Goal: Task Accomplishment & Management: Complete application form

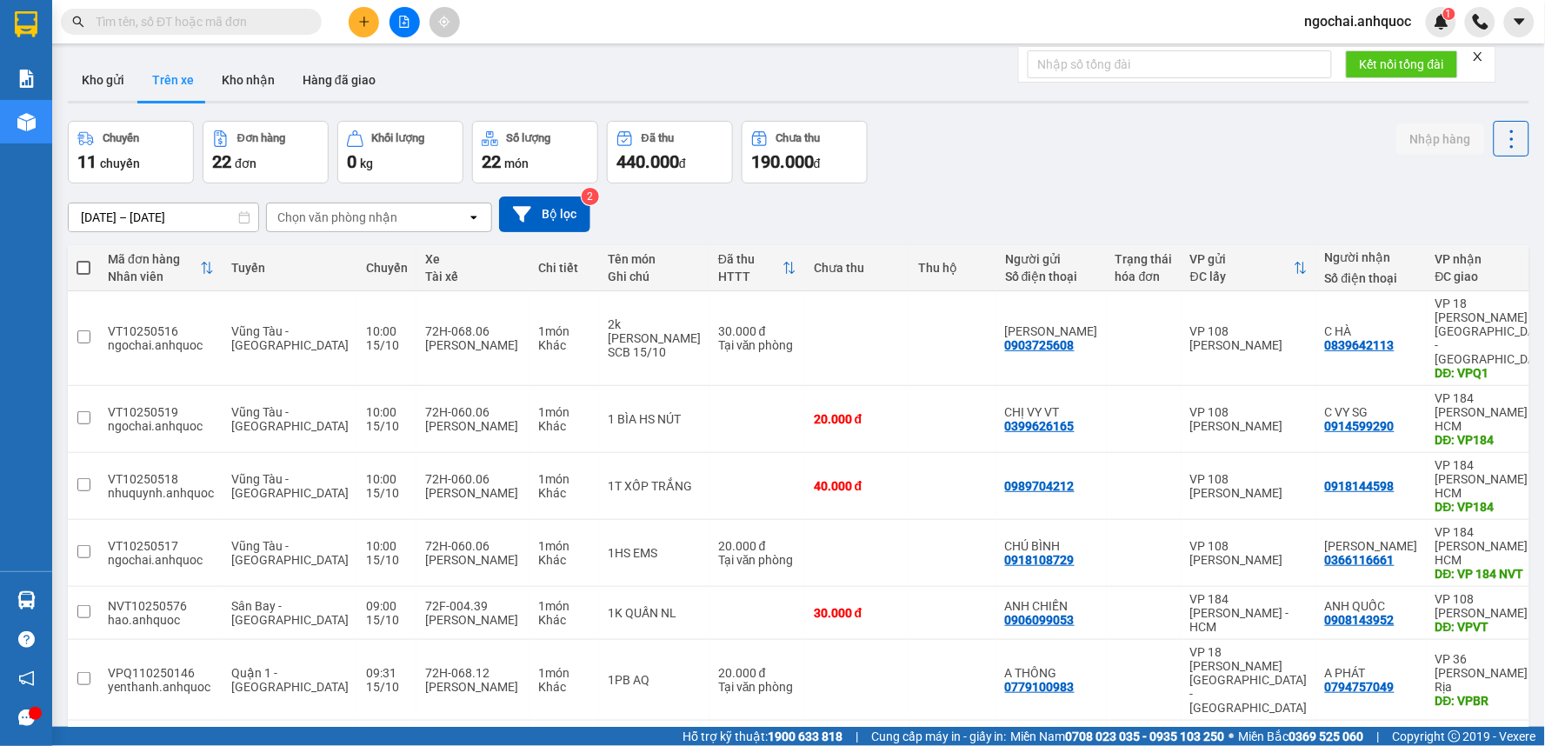
click at [359, 23] on icon "plus" at bounding box center [364, 22] width 12 height 12
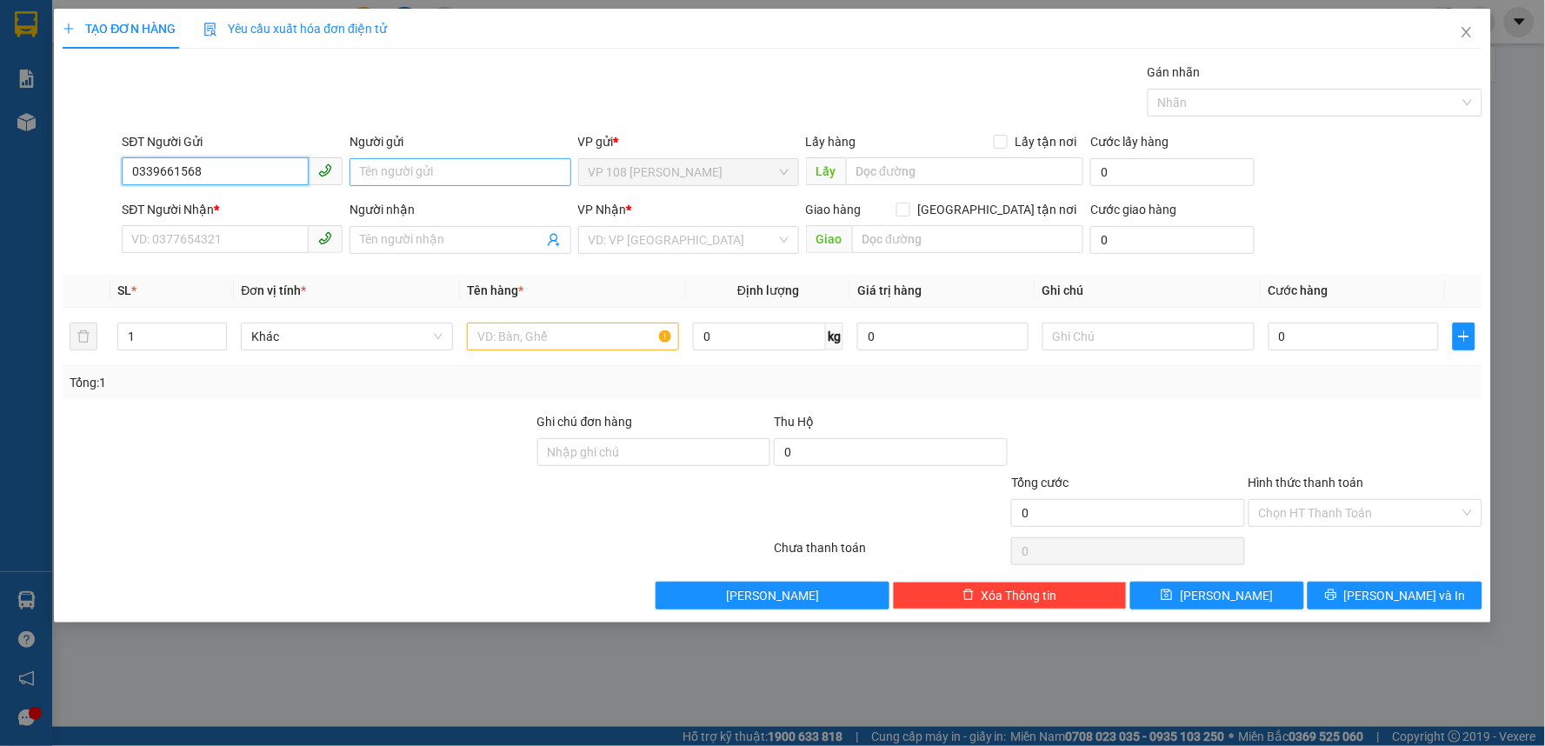
type input "0339661568"
click at [446, 176] on input "Người gửi" at bounding box center [460, 172] width 221 height 28
type input "CHÚ LẠC"
click at [226, 243] on input "SĐT Người Nhận *" at bounding box center [215, 239] width 187 height 28
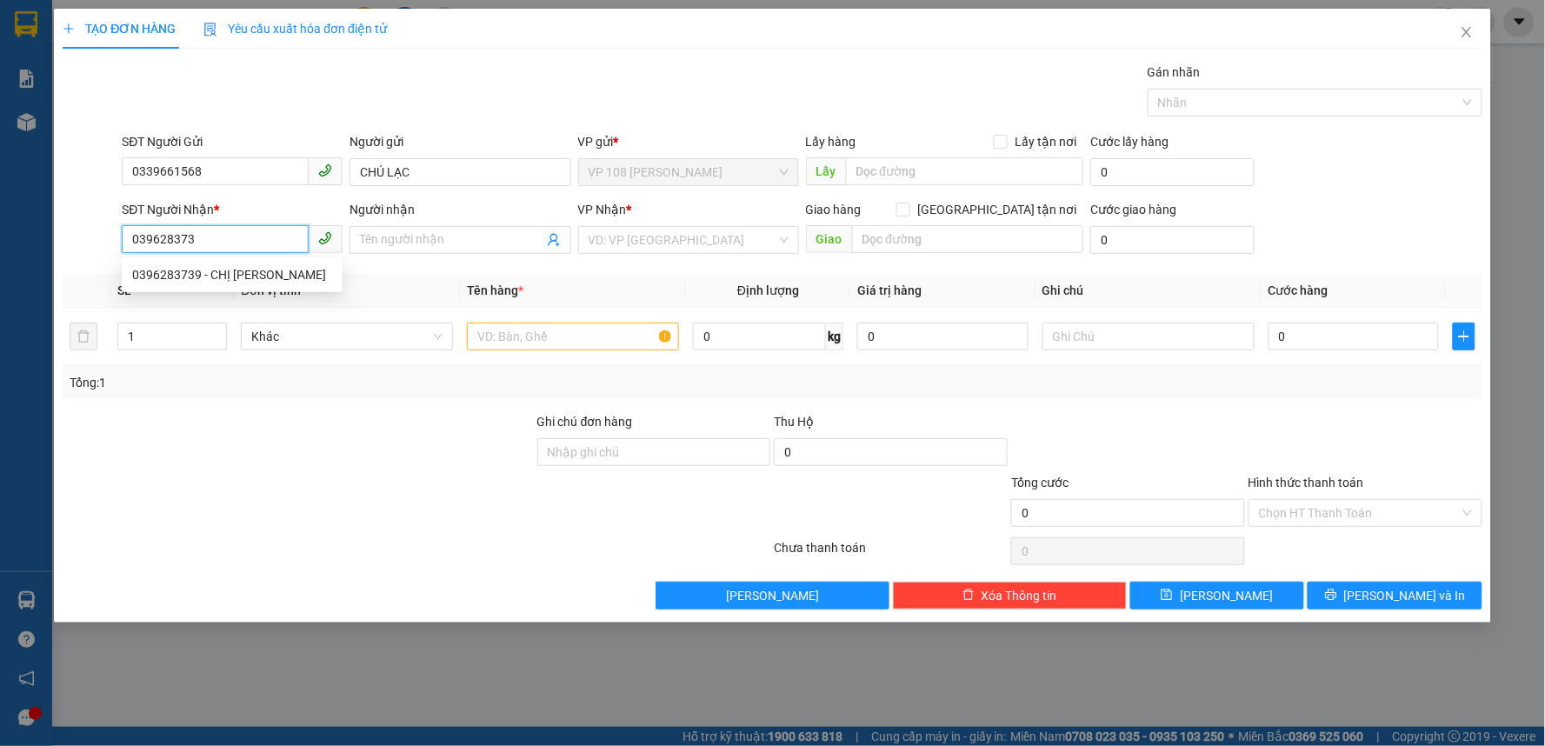
type input "0396283739"
click at [216, 270] on div "0396283739 - CHỊ [PERSON_NAME]" at bounding box center [232, 274] width 200 height 19
type input "CHỊ [PERSON_NAME]"
type input "VPNVT"
type input "30.000"
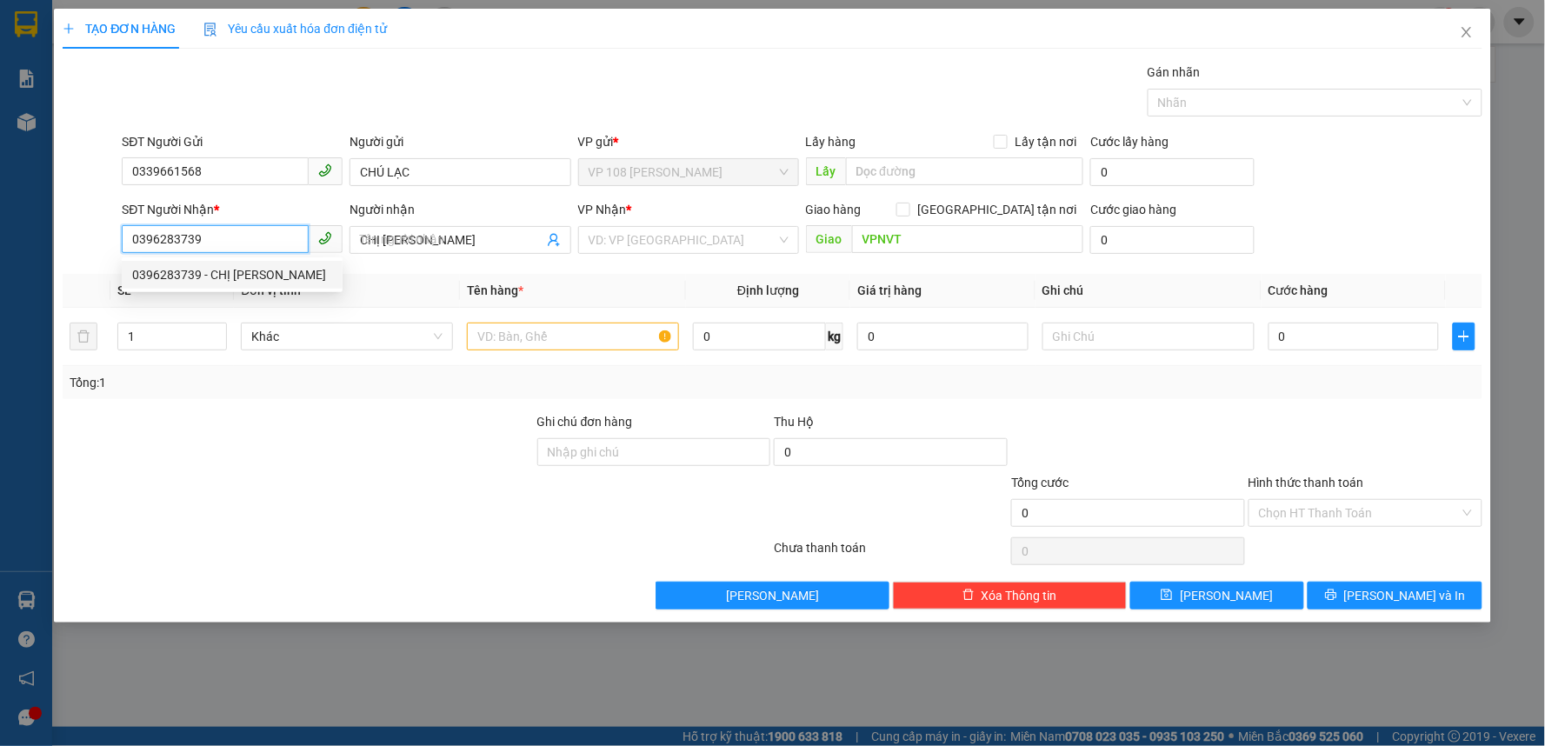
type input "30.000"
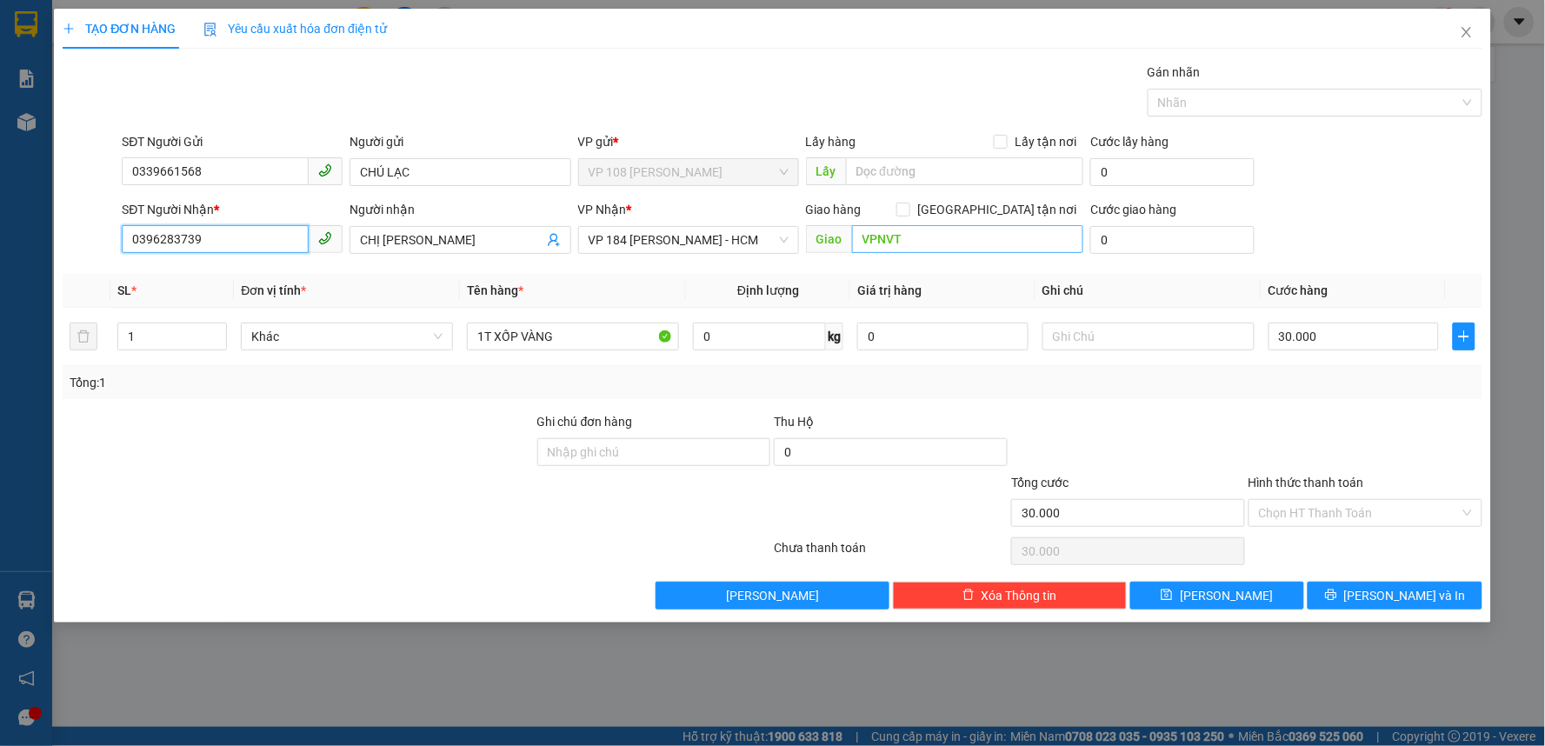
type input "0396283739"
click at [891, 239] on input "VPNVT" at bounding box center [968, 239] width 232 height 28
type input "VP 184 NVT"
click at [1371, 333] on input "30.000" at bounding box center [1354, 337] width 171 height 28
type input "5"
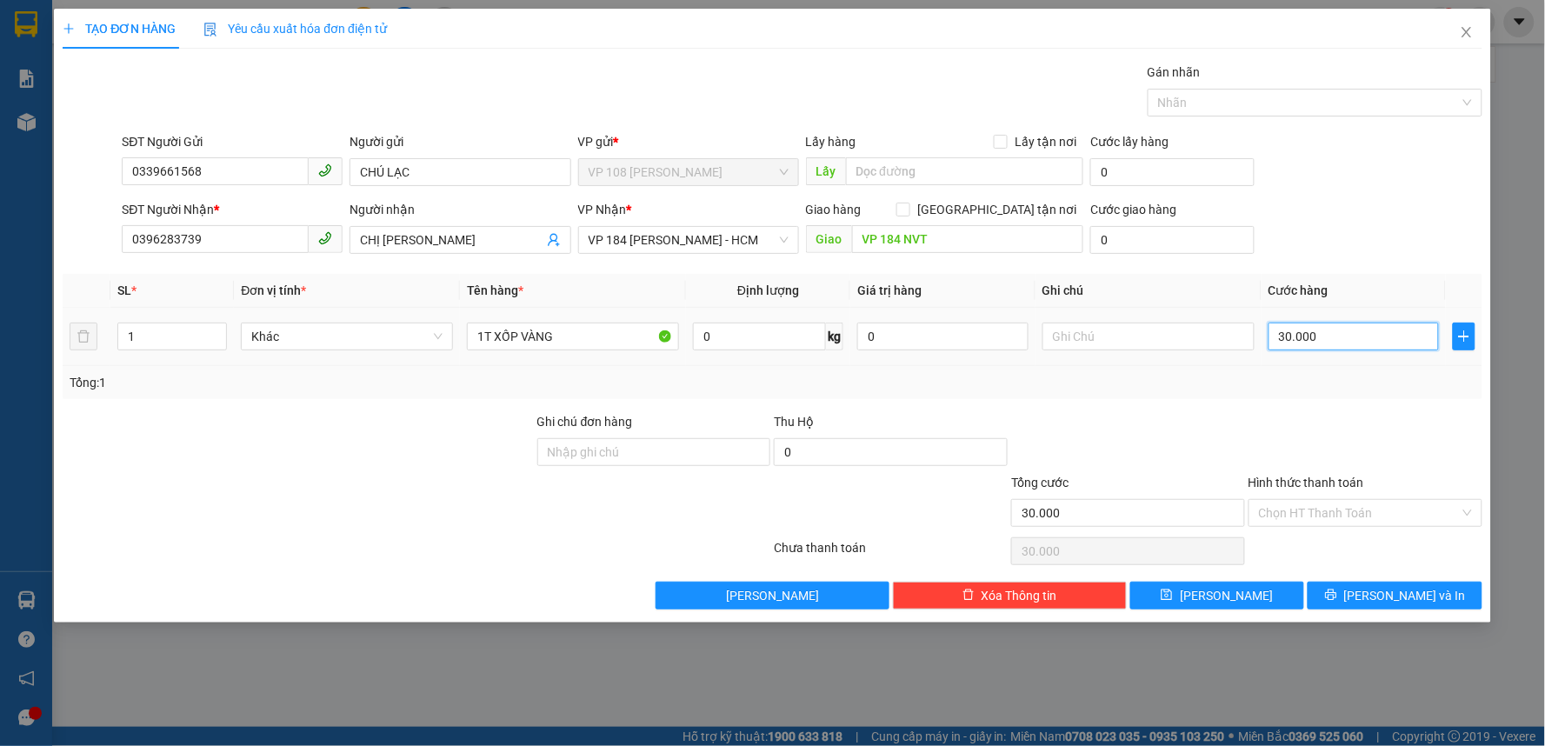
type input "5"
type input "50"
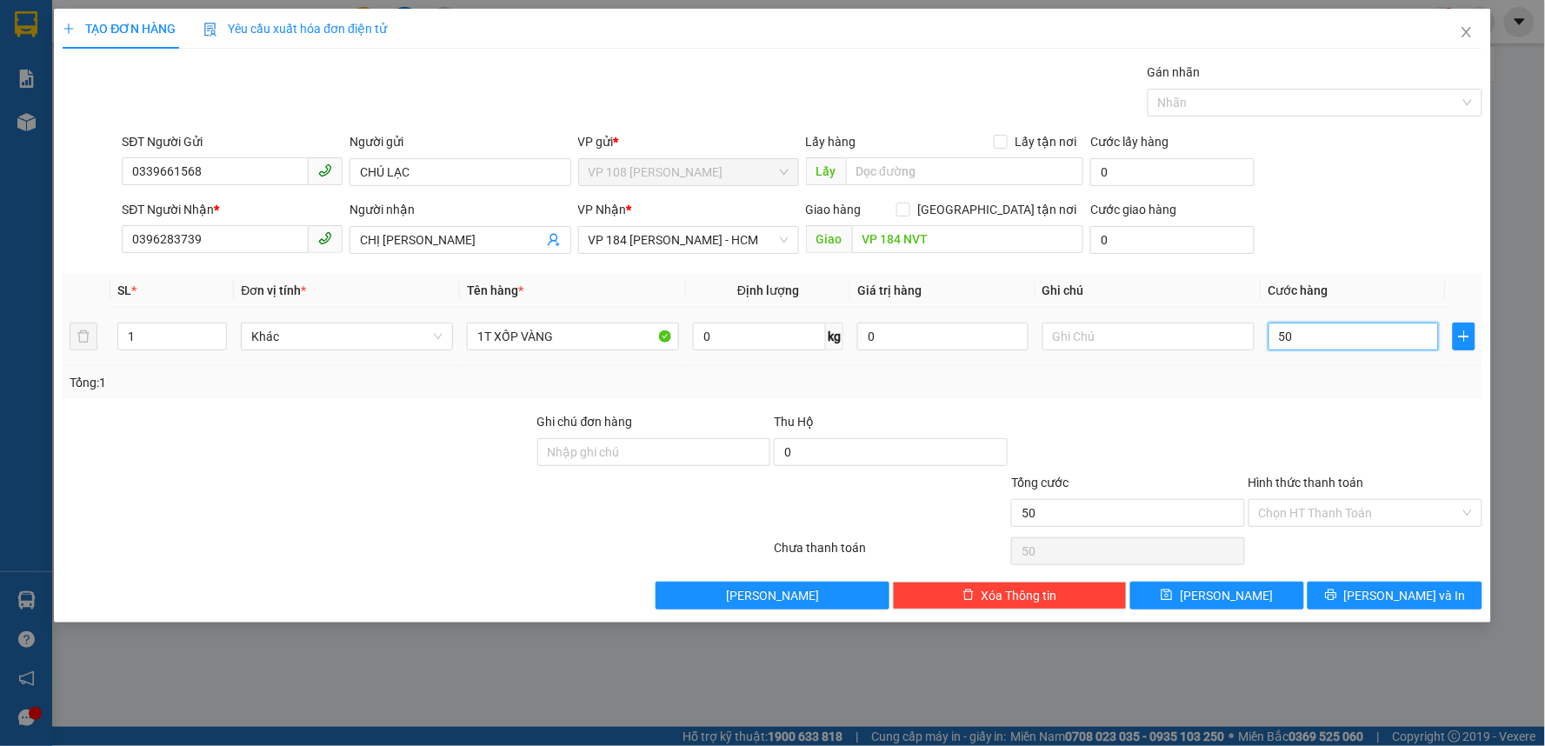
type input "500"
type input "5.000"
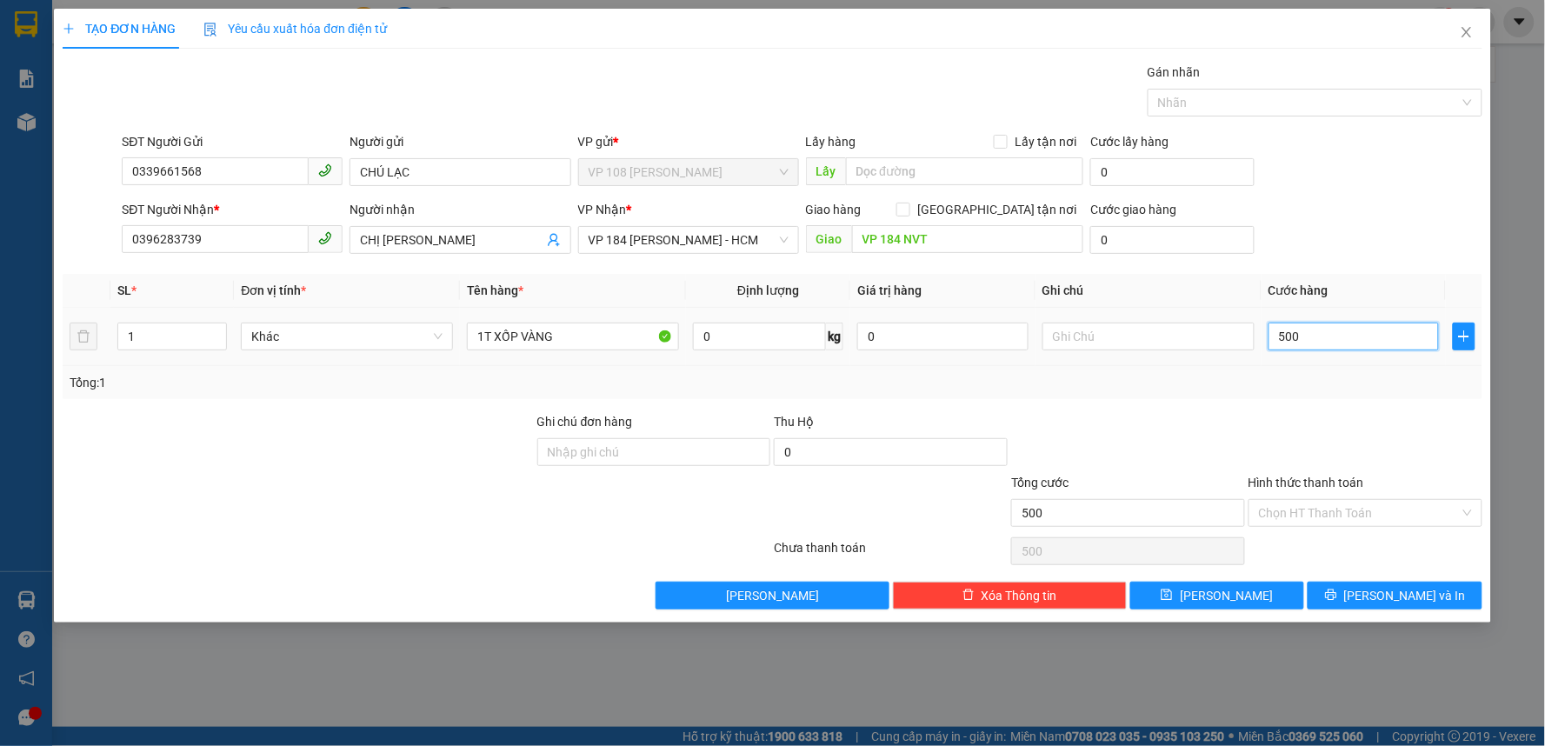
type input "5.000"
type input "50.000"
click at [1411, 513] on input "Hình thức thanh toán" at bounding box center [1359, 513] width 201 height 26
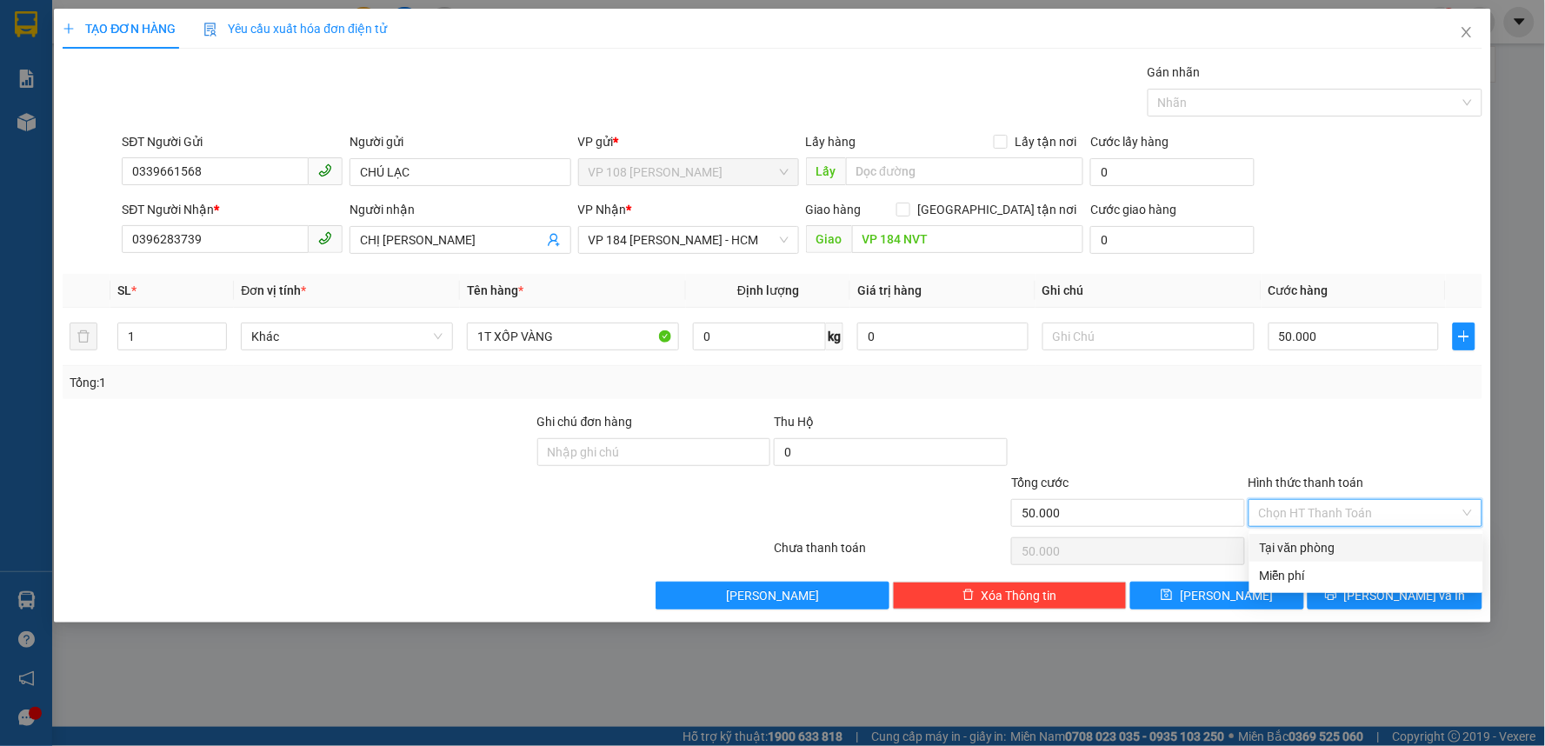
click at [1398, 546] on div "Tại văn phòng" at bounding box center [1366, 547] width 213 height 19
type input "0"
click at [1405, 593] on span "[PERSON_NAME] và In" at bounding box center [1405, 595] width 122 height 19
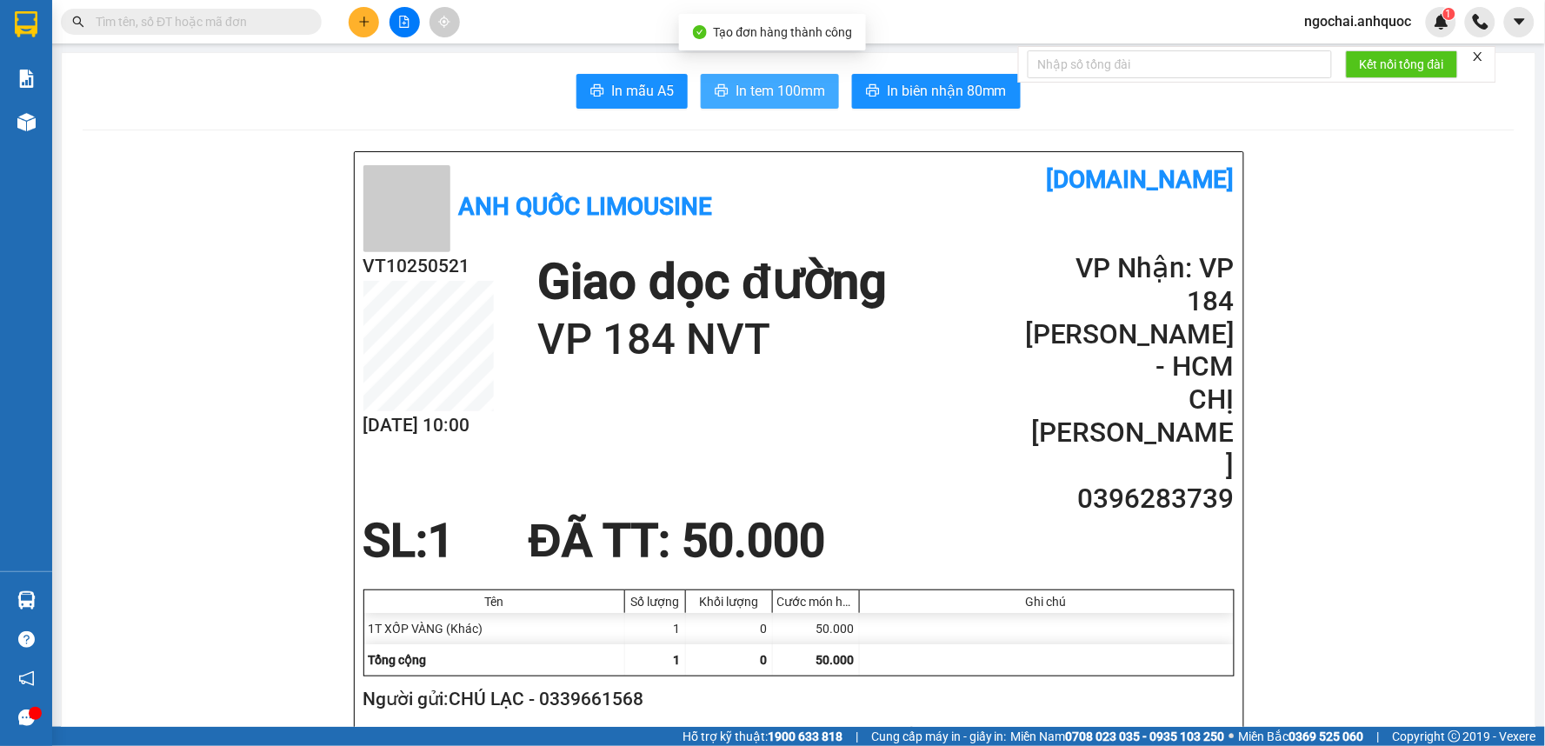
click at [763, 85] on span "In tem 100mm" at bounding box center [781, 91] width 90 height 22
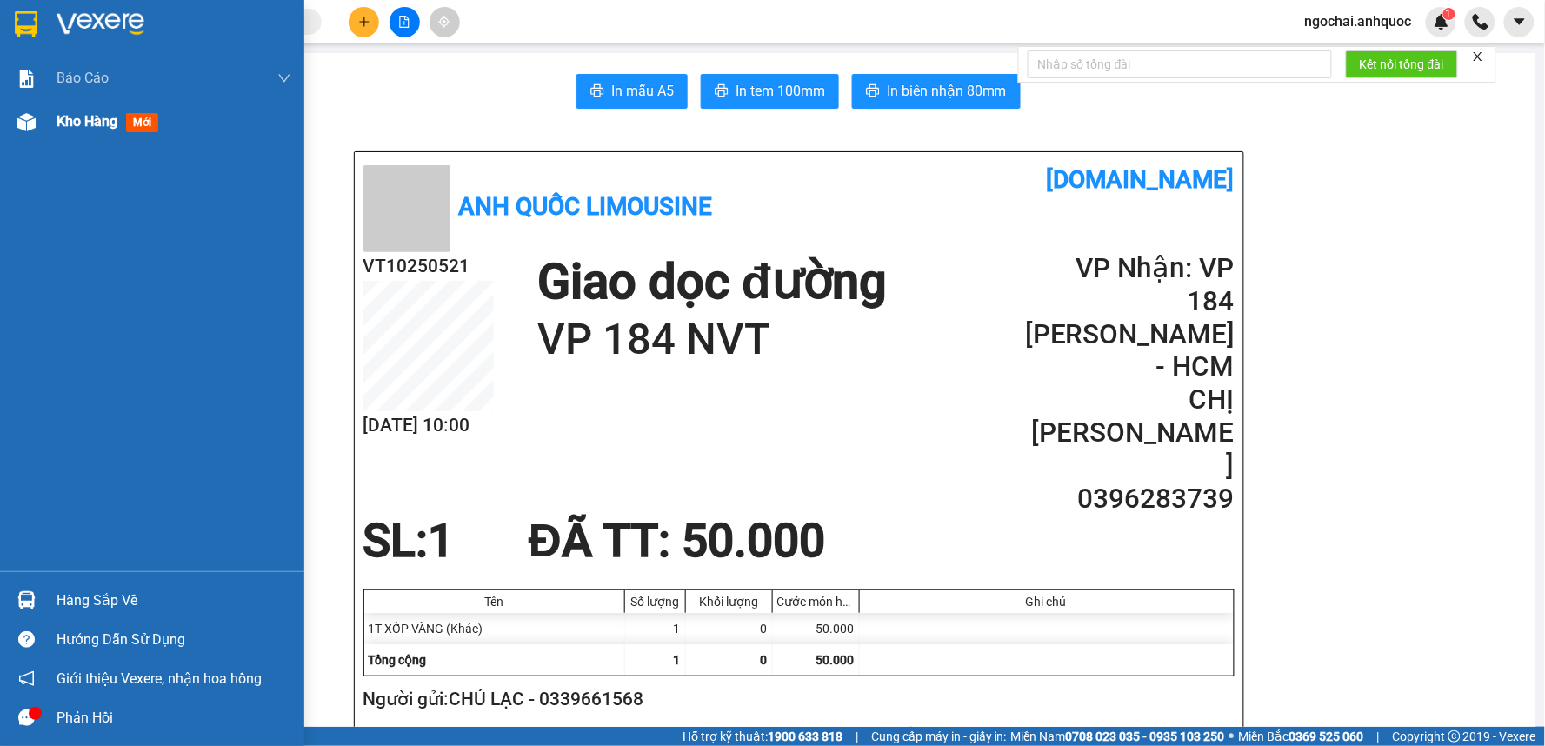
click at [57, 119] on span "Kho hàng" at bounding box center [87, 121] width 61 height 17
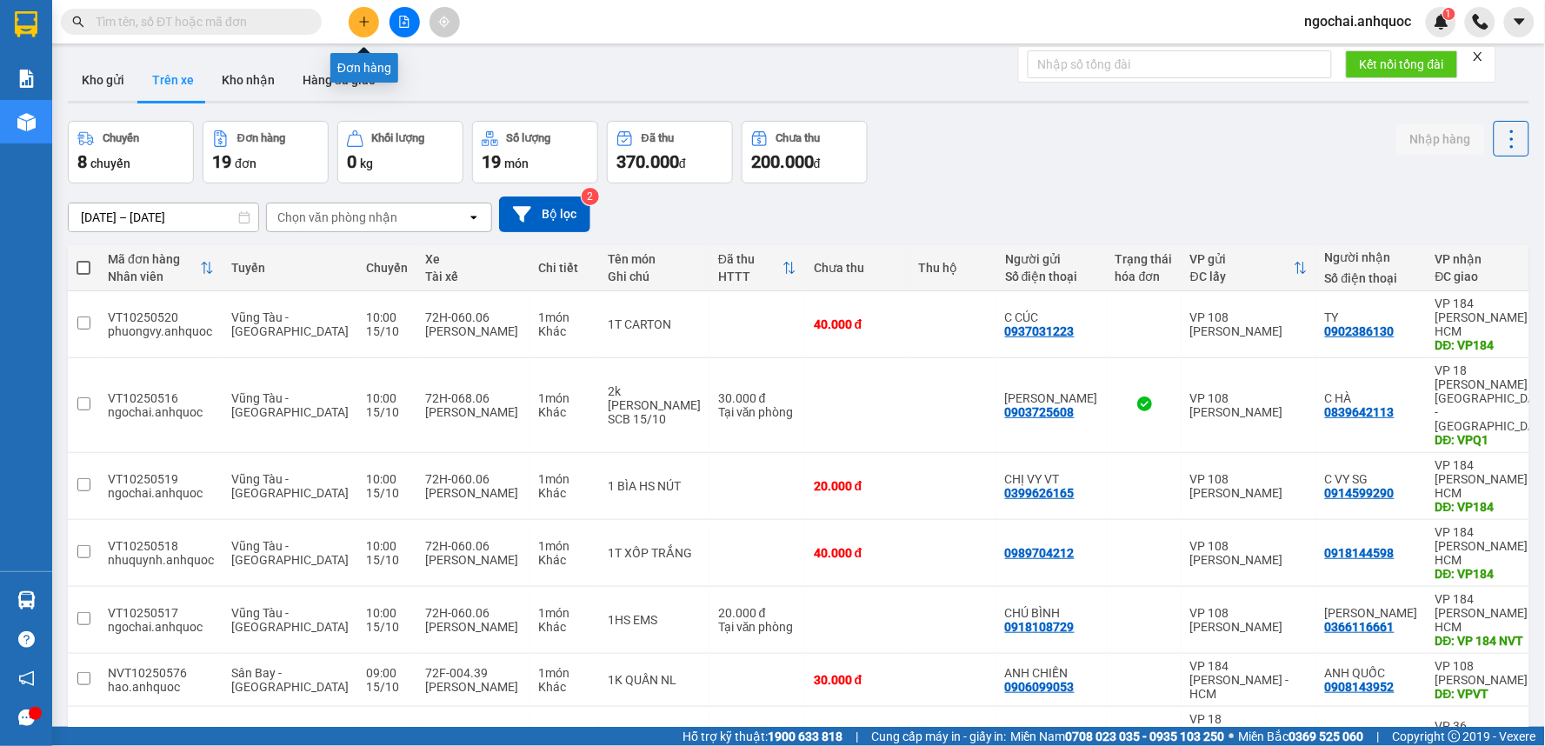
click at [362, 16] on icon "plus" at bounding box center [364, 22] width 12 height 12
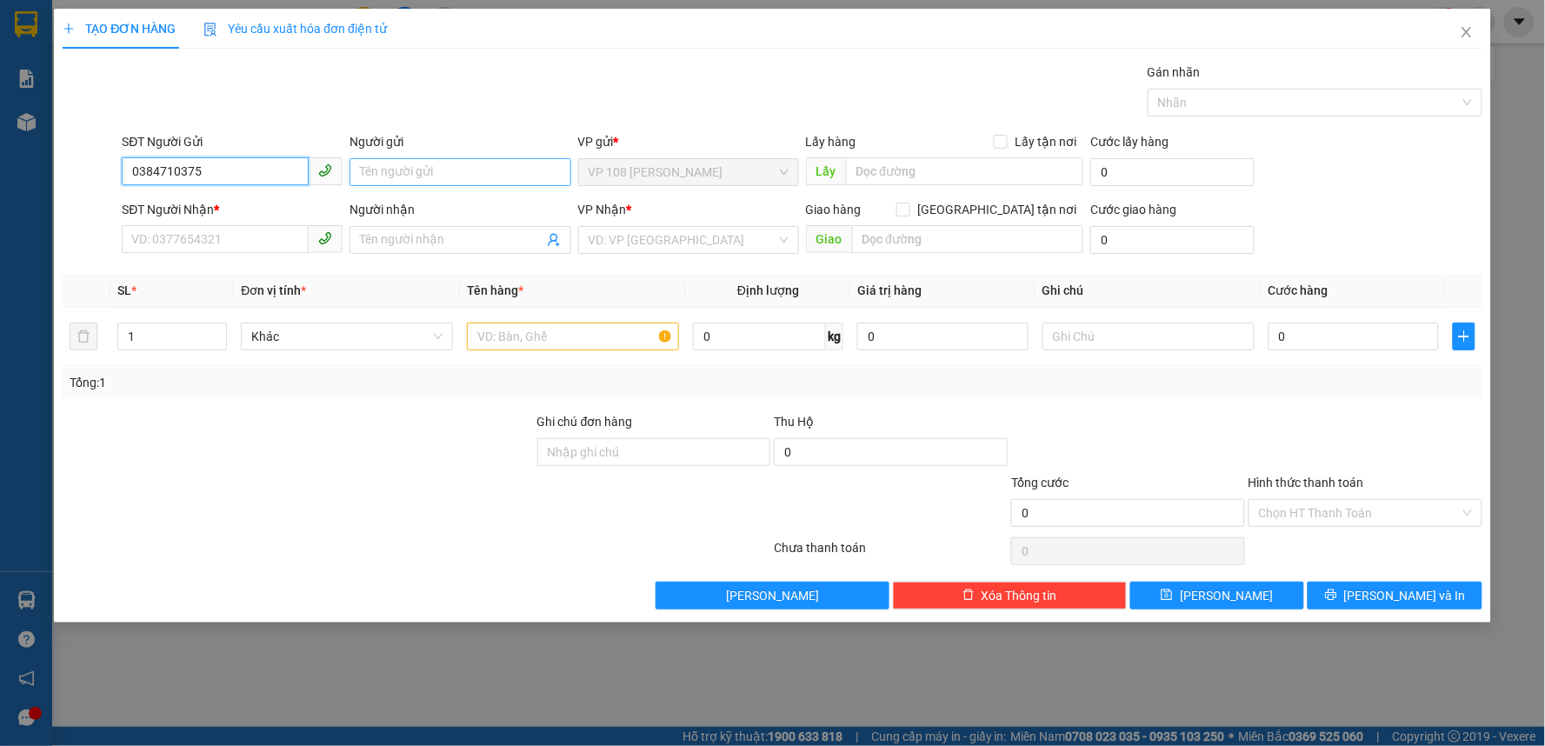
type input "0384710375"
click at [428, 177] on input "Người gửi" at bounding box center [460, 172] width 221 height 28
type input "CÔ NHỊ"
click at [247, 241] on input "SĐT Người Nhận *" at bounding box center [215, 239] width 187 height 28
type input "0917932979"
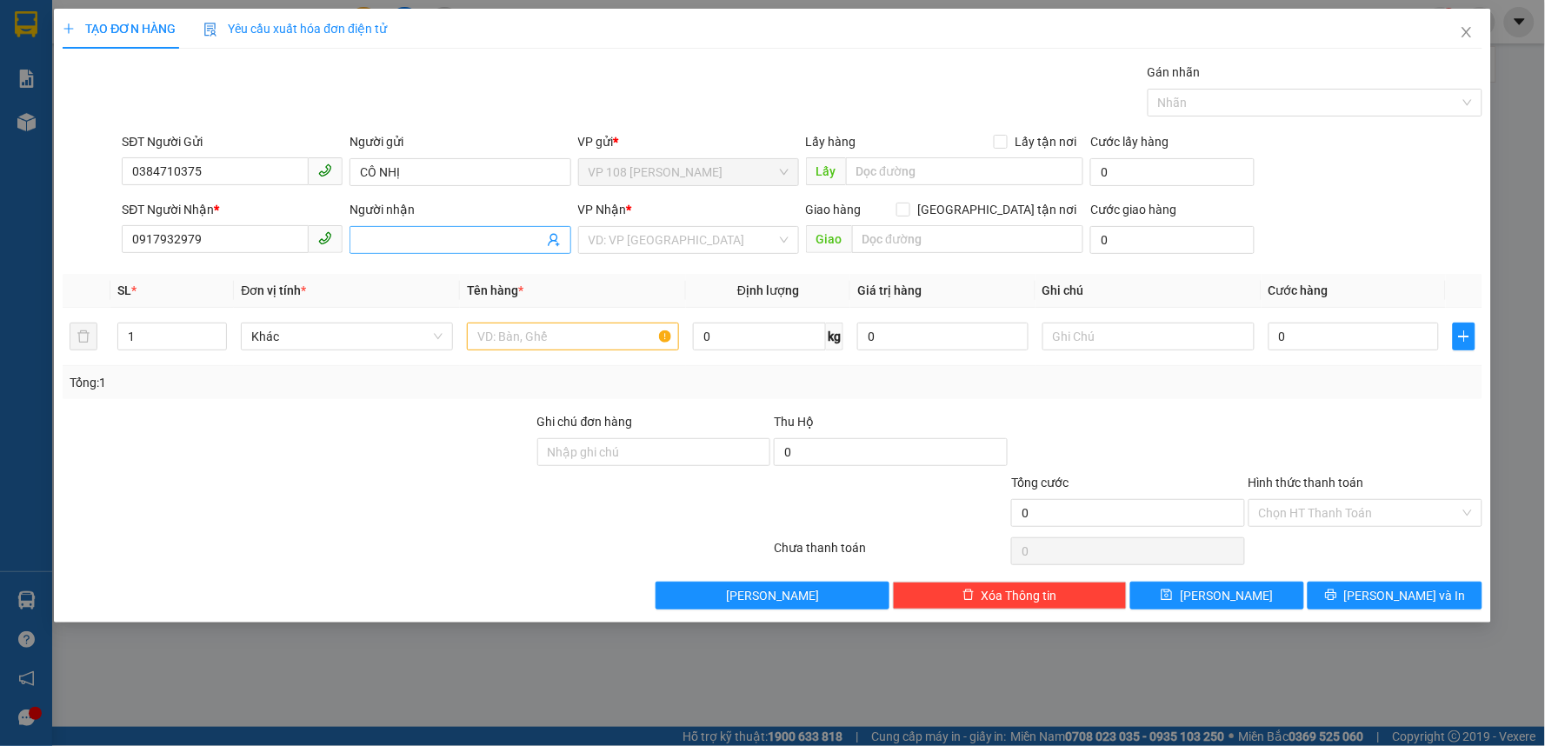
click at [420, 246] on input "Người nhận" at bounding box center [451, 239] width 183 height 19
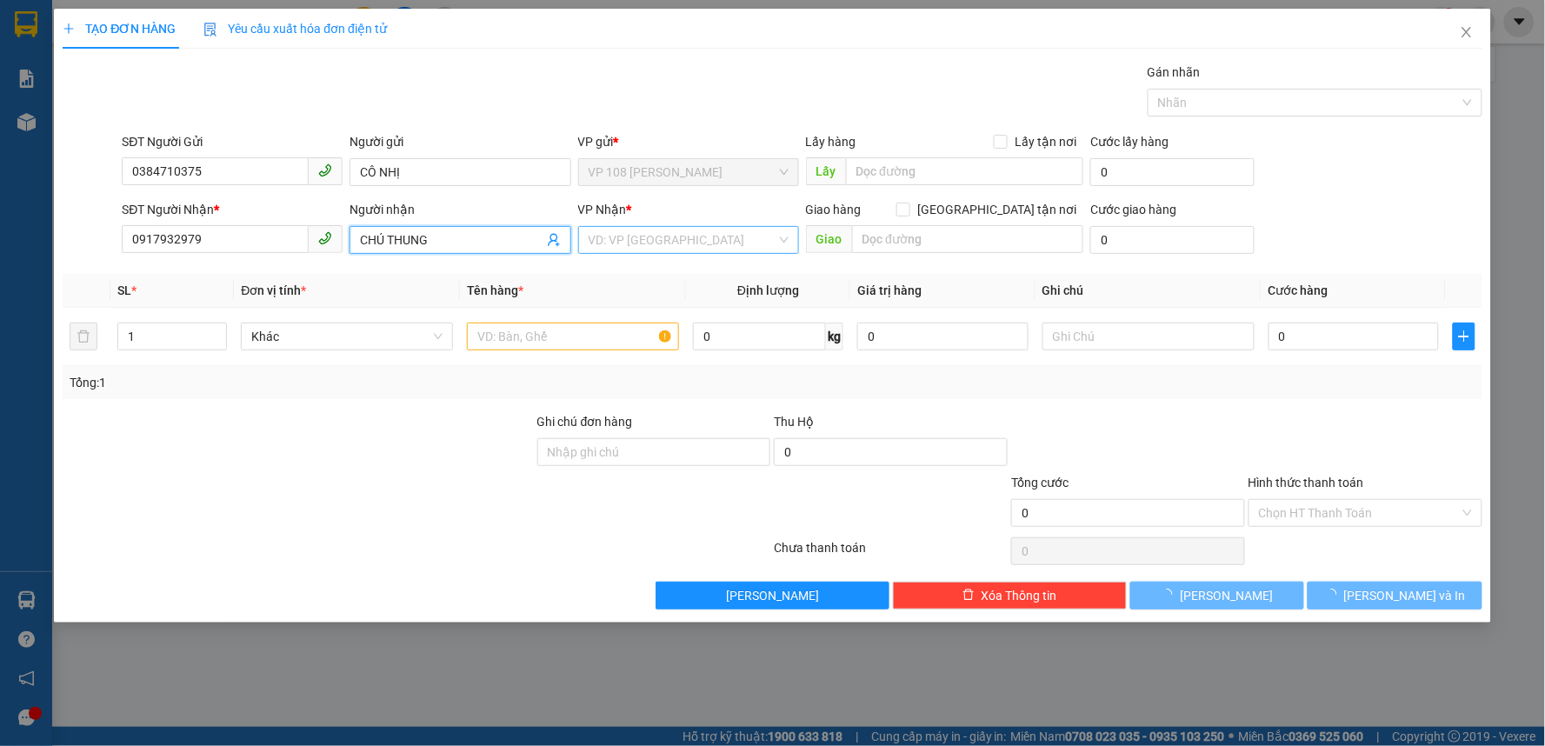
type input "CHÚ THUNG"
click at [624, 237] on input "search" at bounding box center [683, 240] width 188 height 26
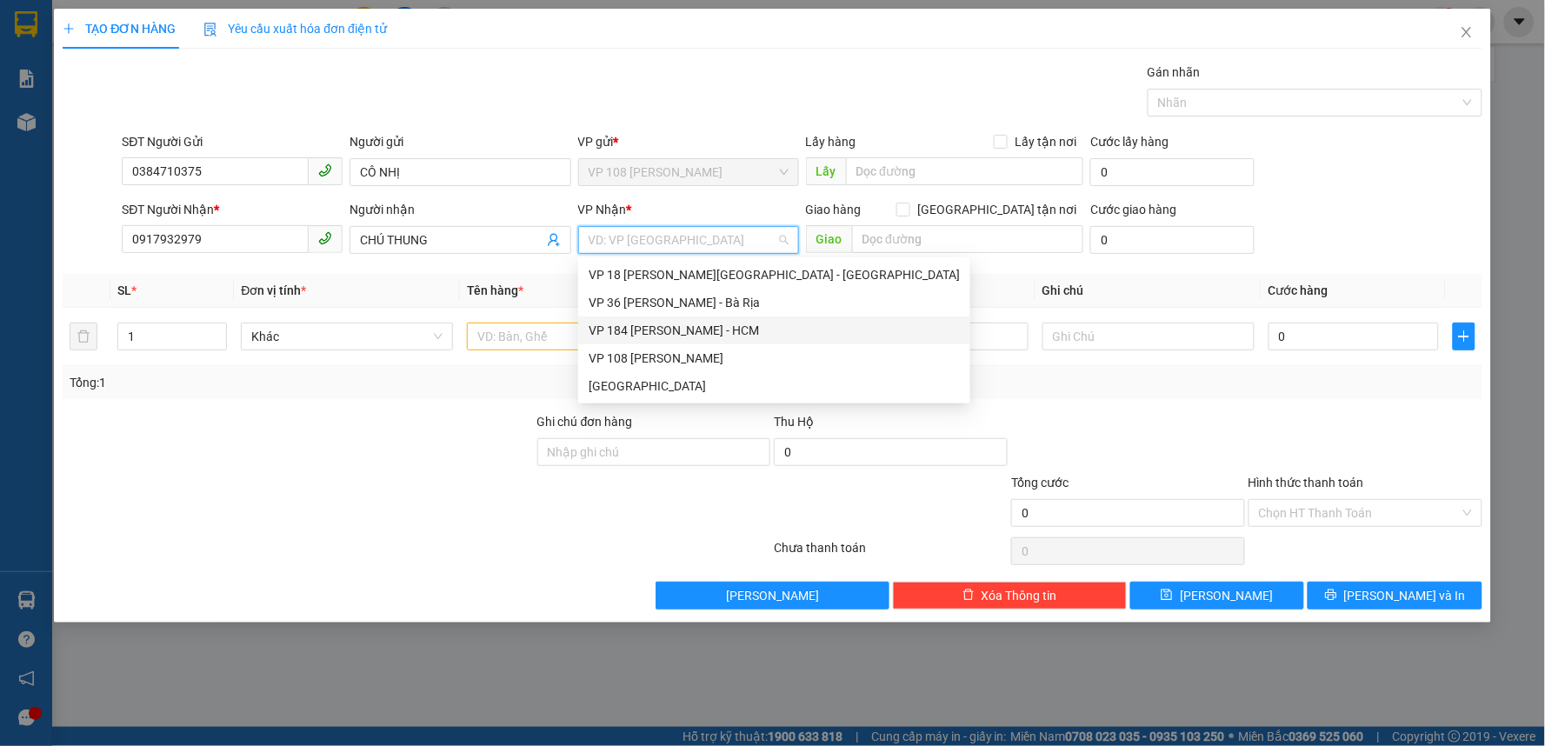
drag, startPoint x: 639, startPoint y: 337, endPoint x: 681, endPoint y: 318, distance: 45.9
click at [639, 339] on div "VP 184 [PERSON_NAME] - HCM" at bounding box center [774, 330] width 371 height 19
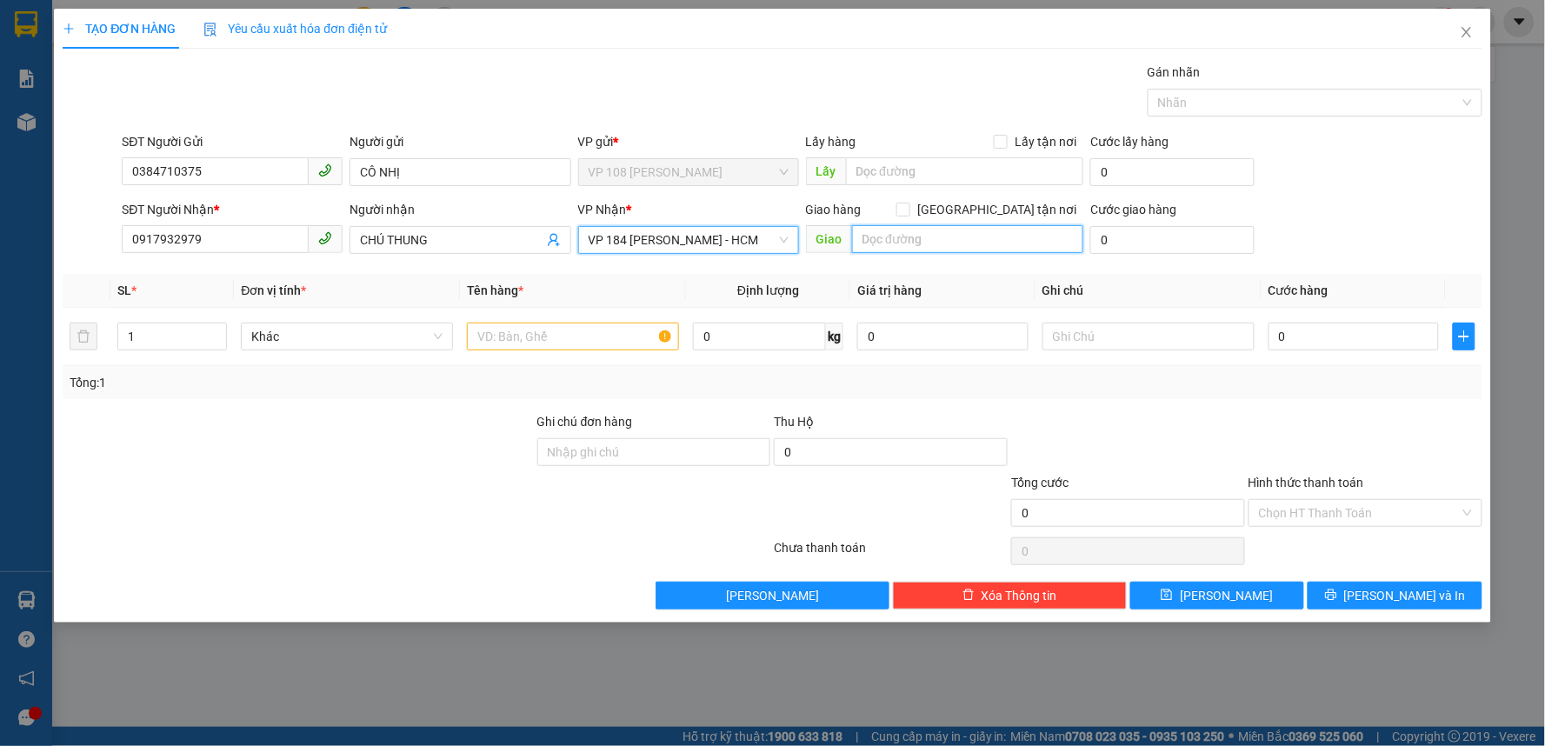
click at [896, 241] on input "text" at bounding box center [968, 239] width 232 height 28
type input "VP 184 NVT"
click at [612, 339] on input "text" at bounding box center [573, 337] width 212 height 28
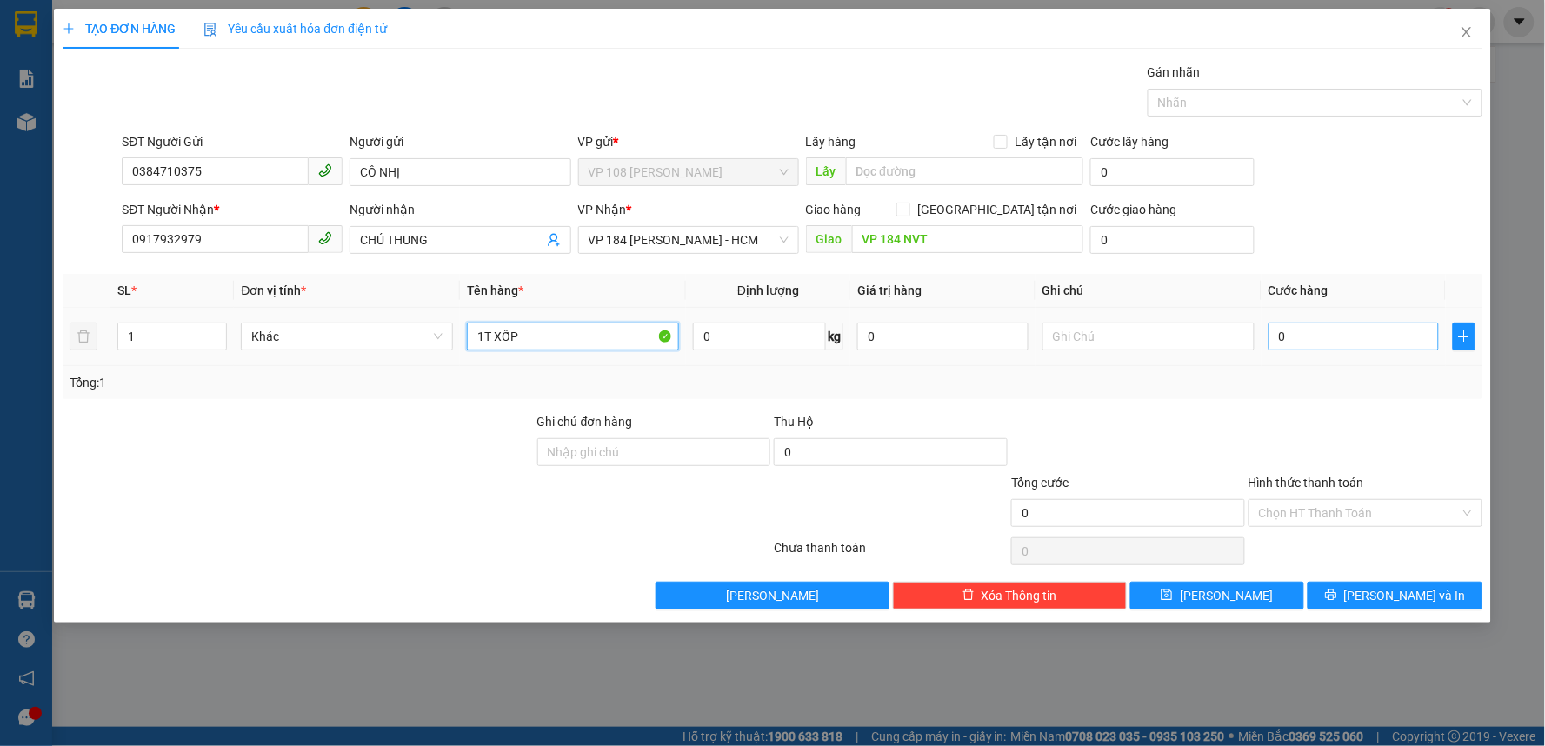
type input "1T XỐP"
click at [1324, 336] on input "0" at bounding box center [1354, 337] width 171 height 28
type input "5"
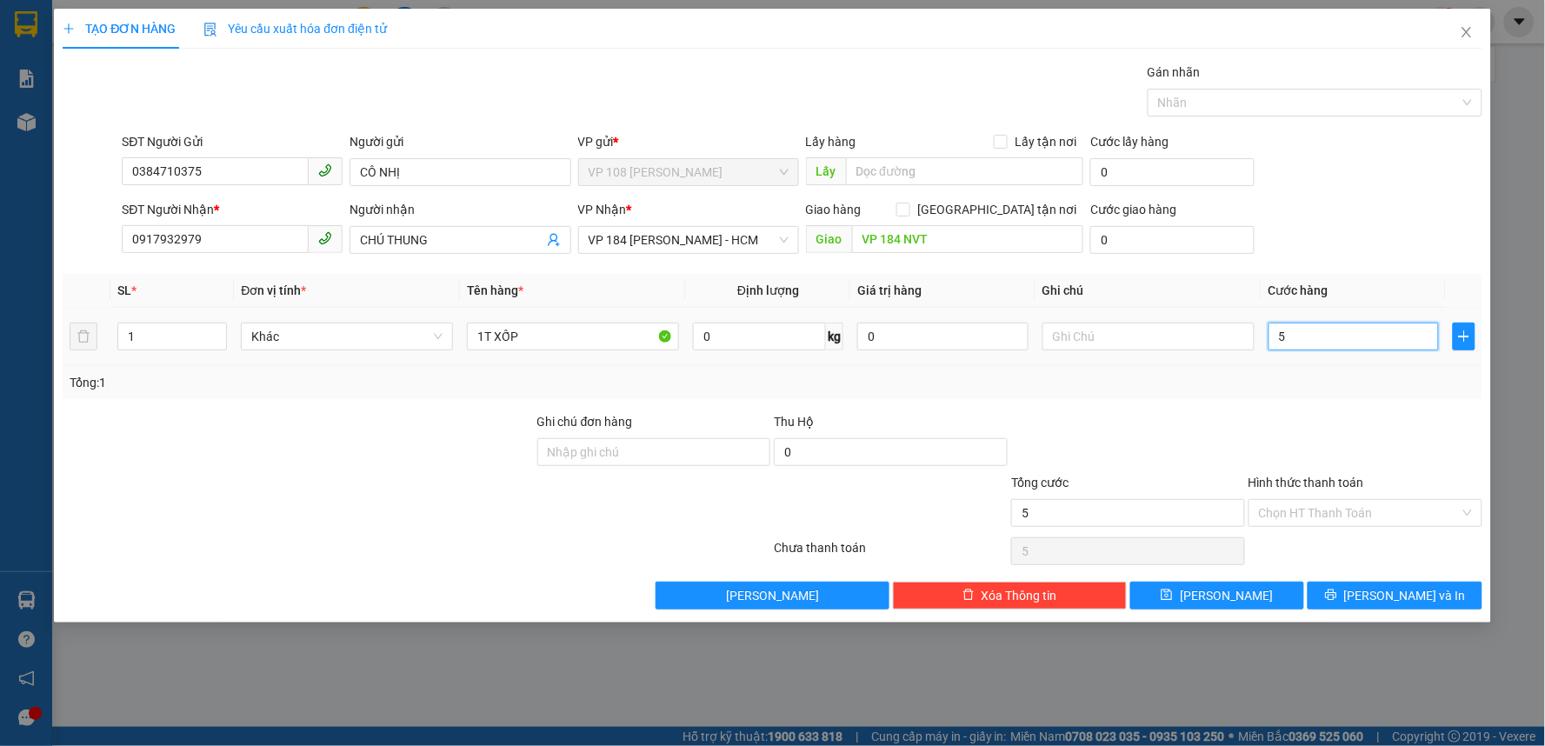
type input "50"
type input "500"
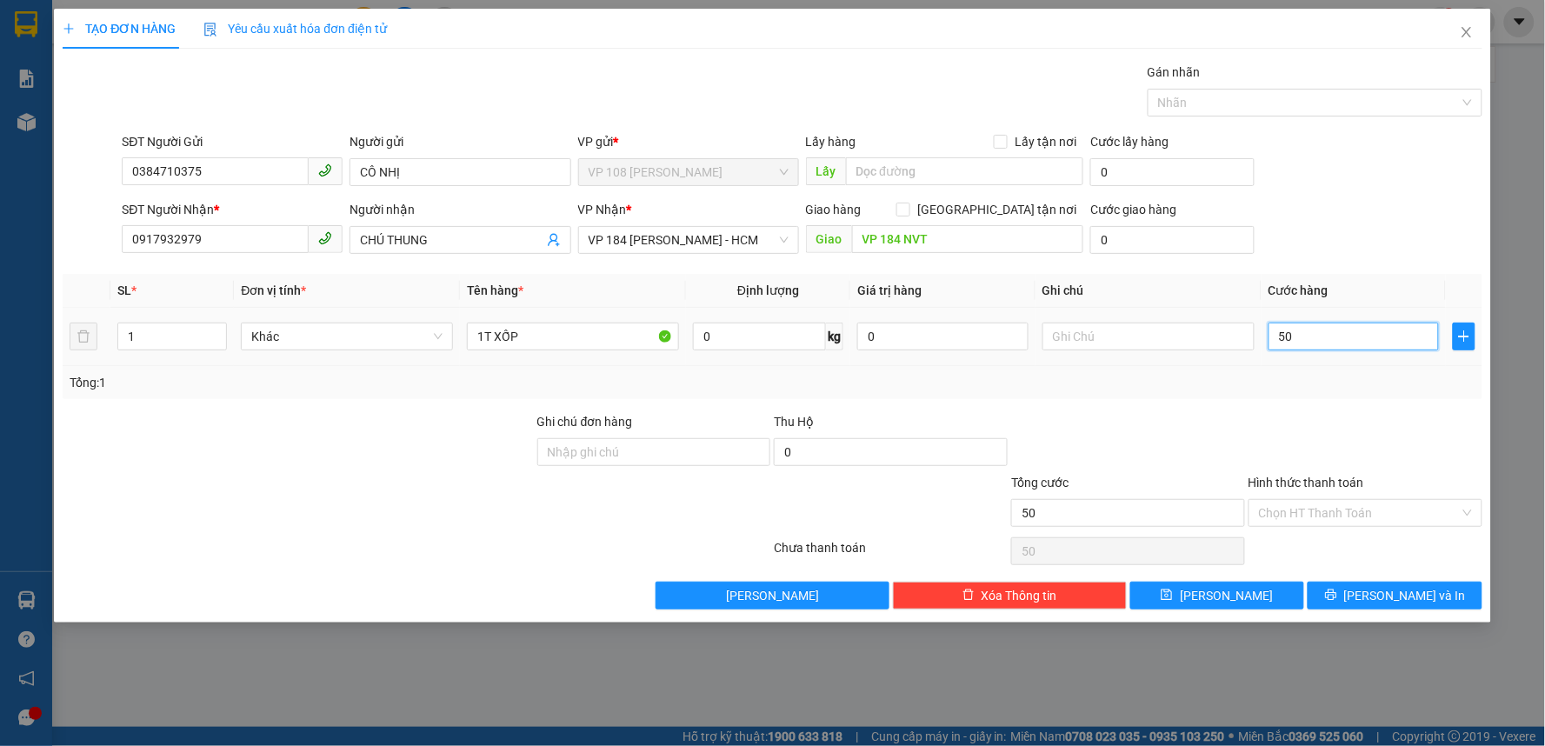
type input "500"
type input "5.000"
type input "50.000"
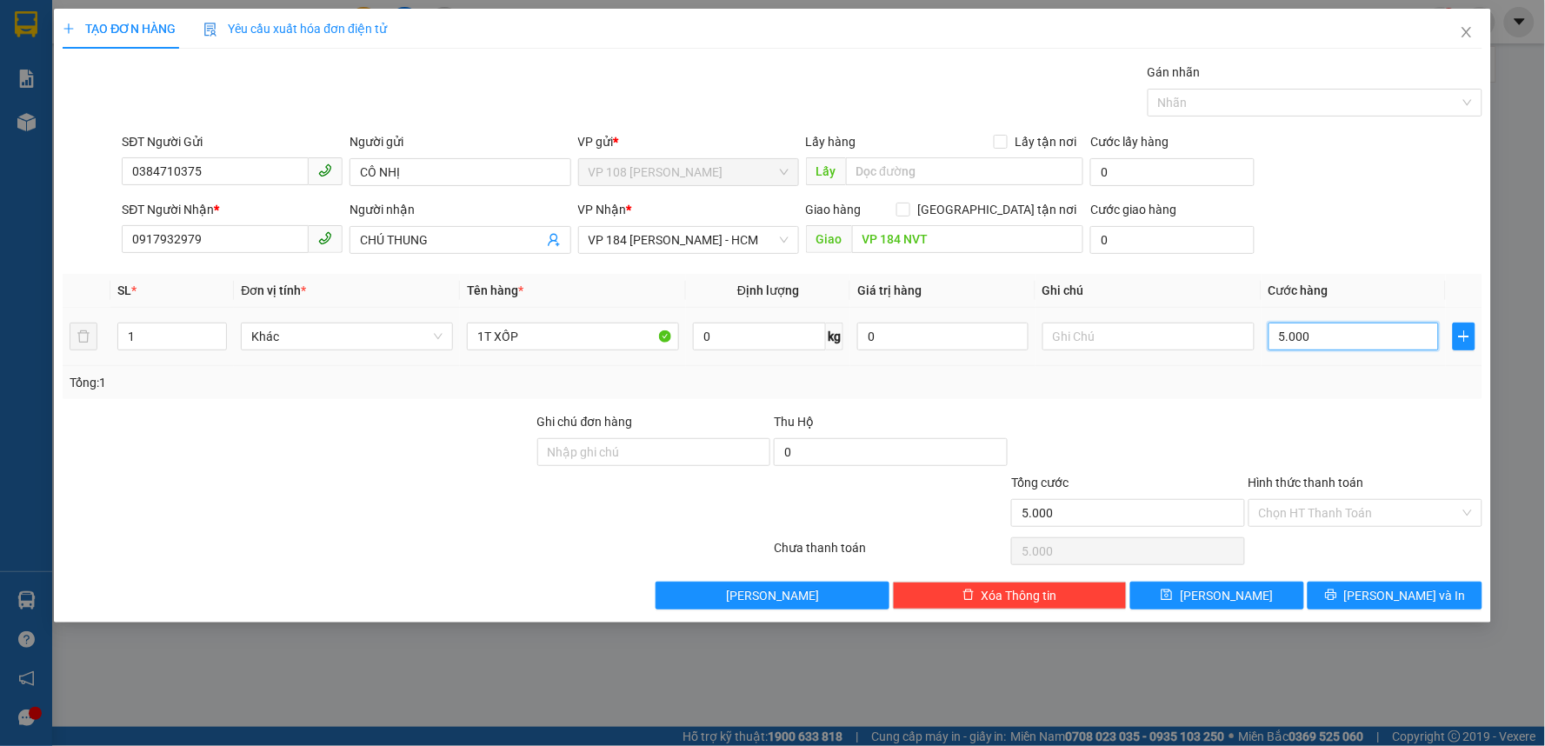
type input "50.000"
click at [1341, 522] on input "Hình thức thanh toán" at bounding box center [1359, 513] width 201 height 26
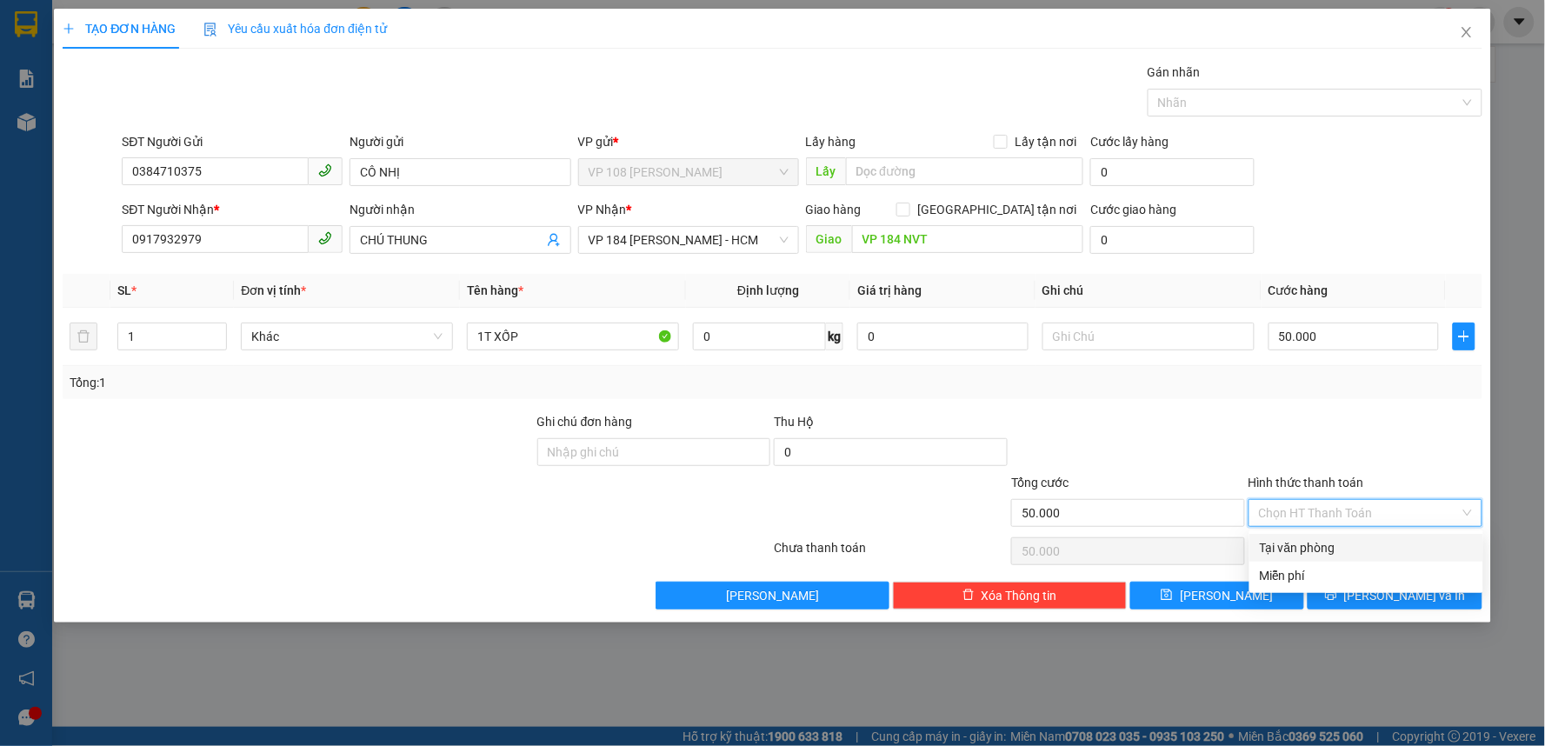
click at [1338, 544] on div "Tại văn phòng" at bounding box center [1366, 547] width 213 height 19
type input "0"
click at [1405, 601] on span "[PERSON_NAME] và In" at bounding box center [1405, 595] width 122 height 19
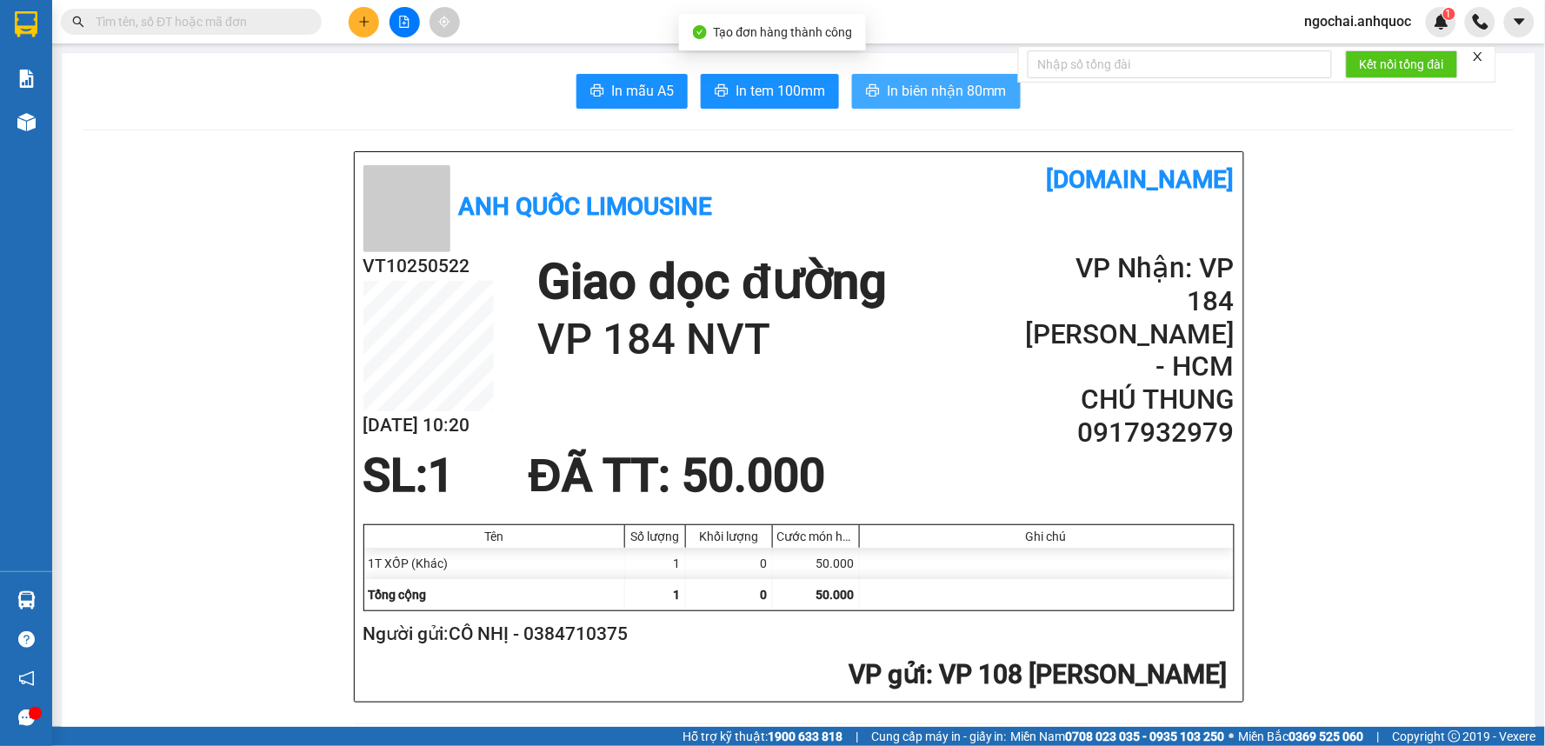
click at [940, 90] on span "In biên nhận 80mm" at bounding box center [947, 91] width 120 height 22
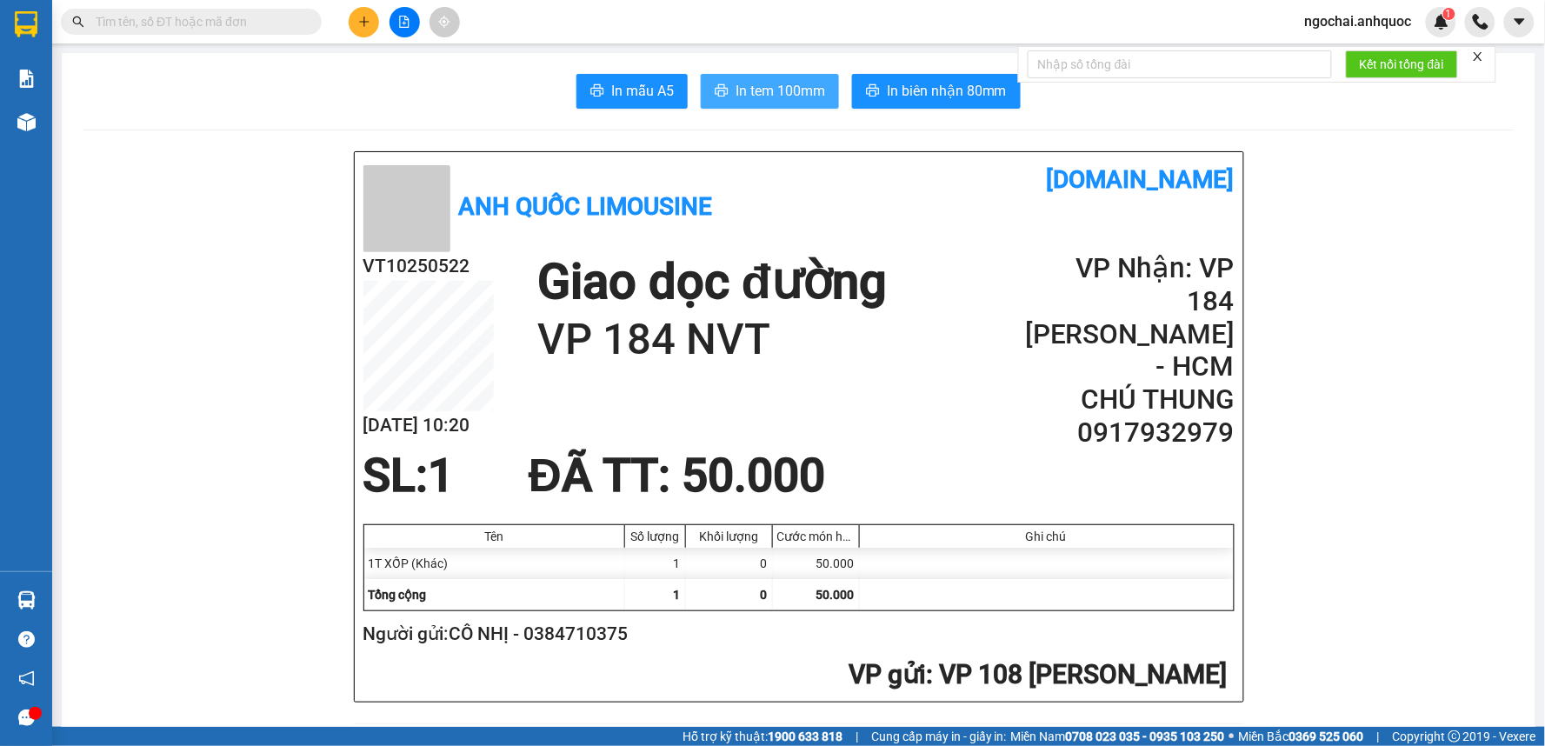
click at [762, 80] on span "In tem 100mm" at bounding box center [781, 91] width 90 height 22
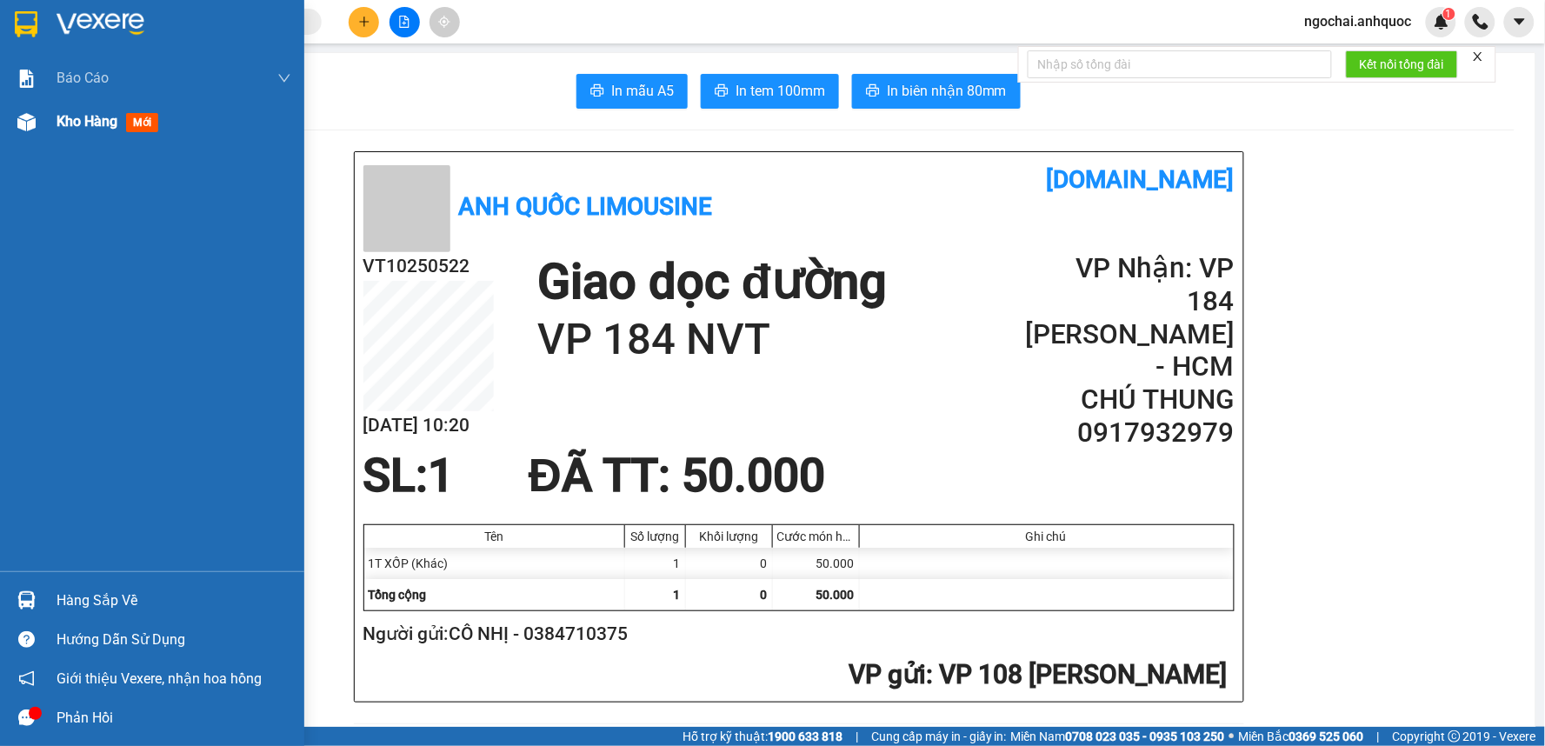
click at [59, 123] on span "Kho hàng" at bounding box center [87, 121] width 61 height 17
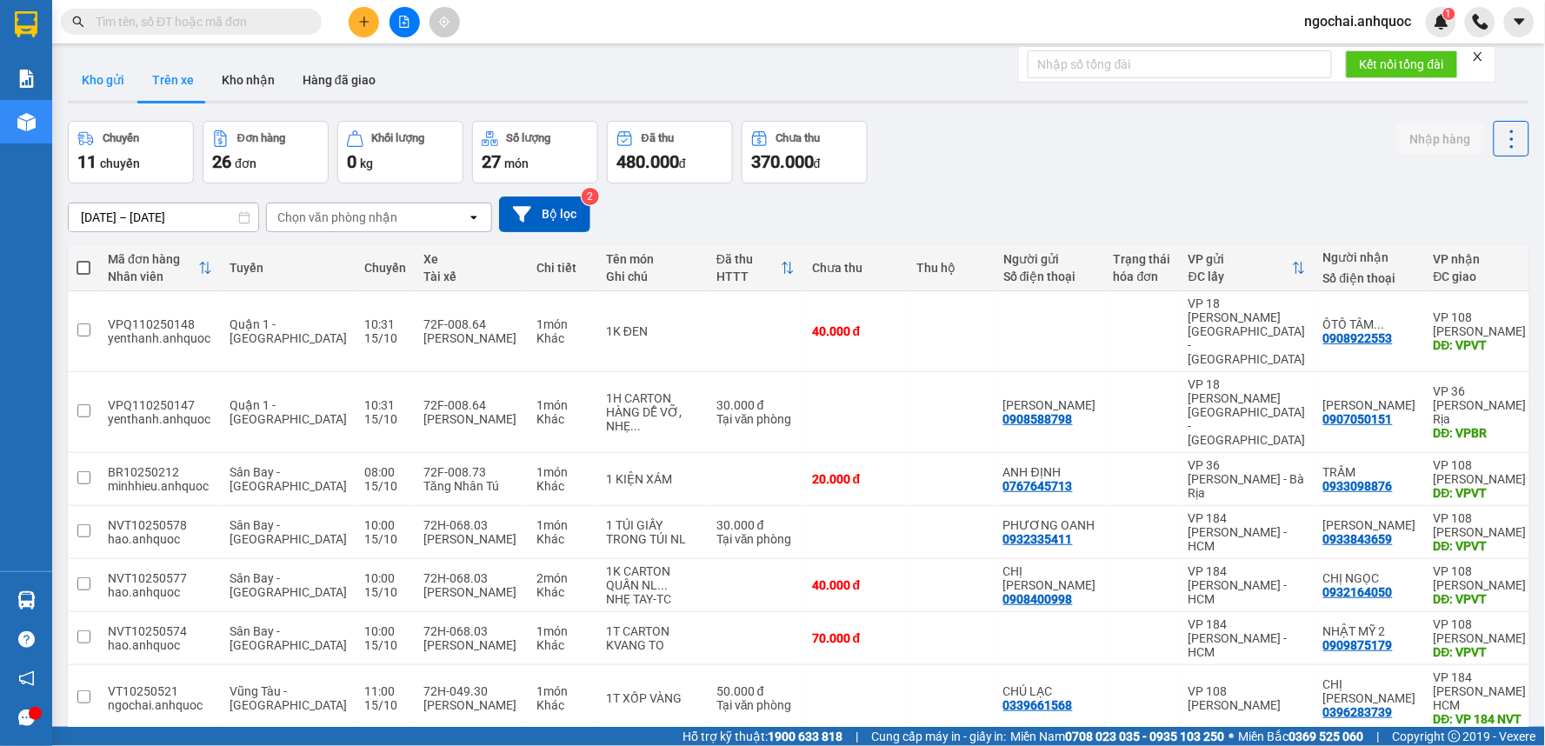
click at [113, 71] on button "Kho gửi" at bounding box center [103, 80] width 70 height 42
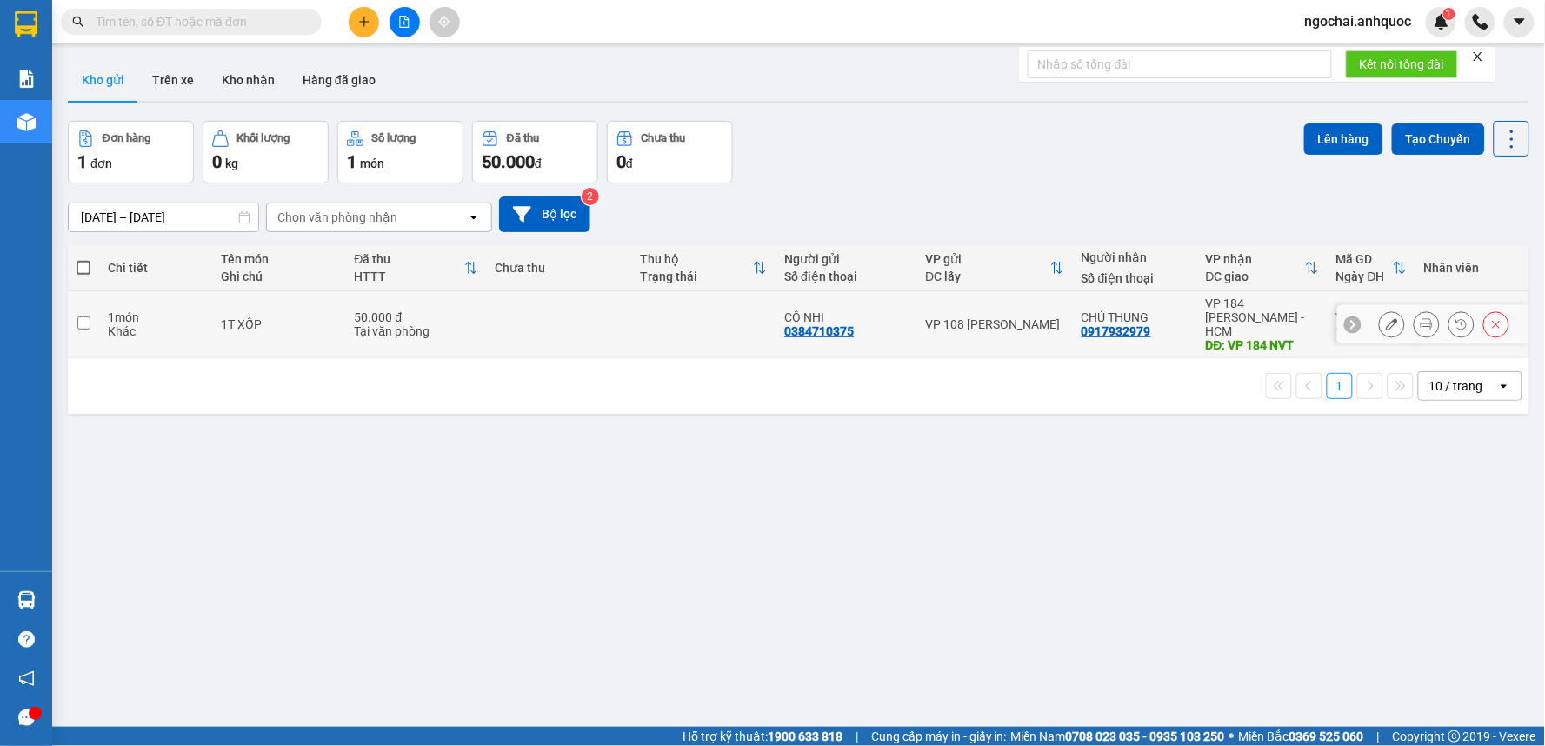
click at [83, 317] on input "checkbox" at bounding box center [83, 323] width 13 height 13
checkbox input "true"
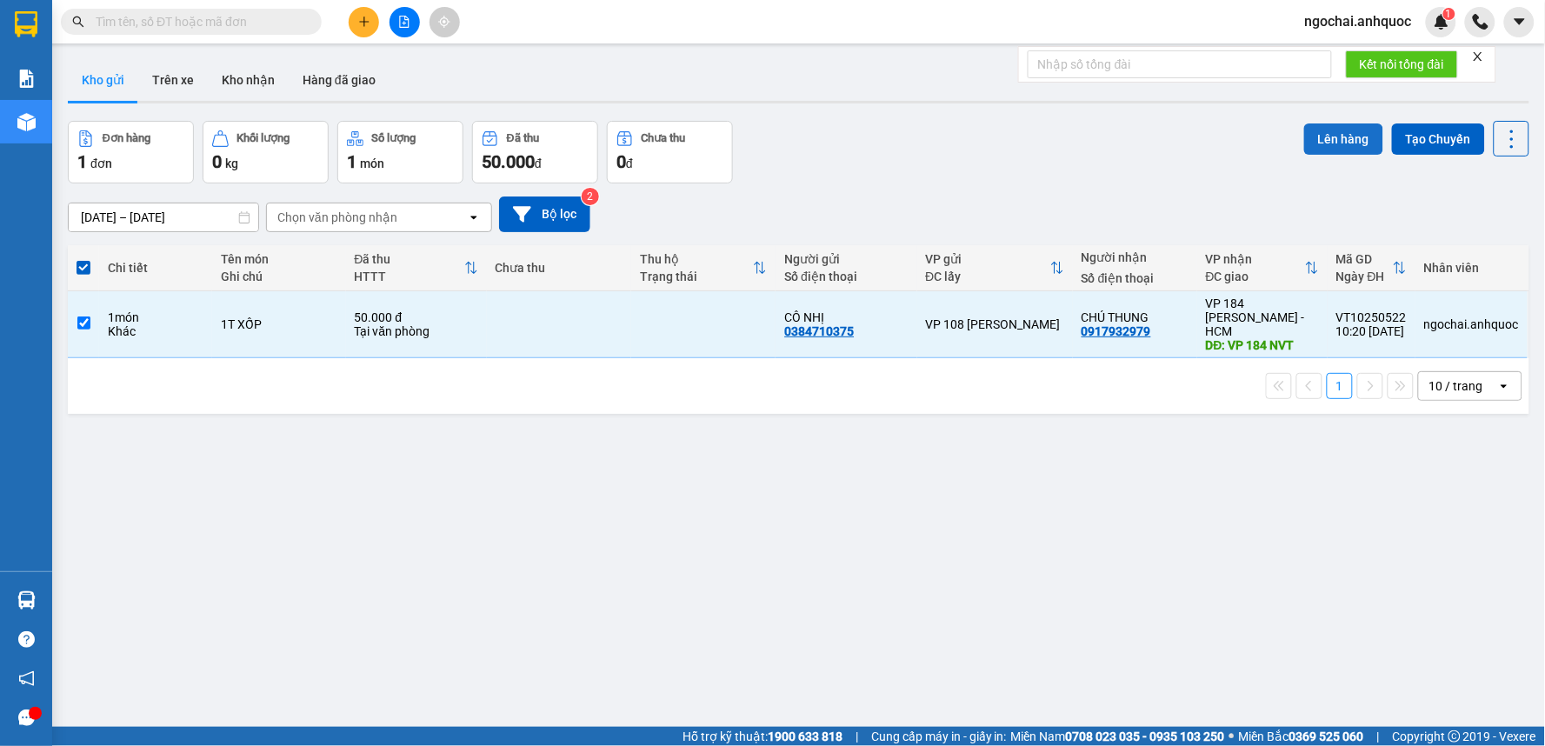
click at [1325, 149] on button "Lên hàng" at bounding box center [1343, 138] width 79 height 31
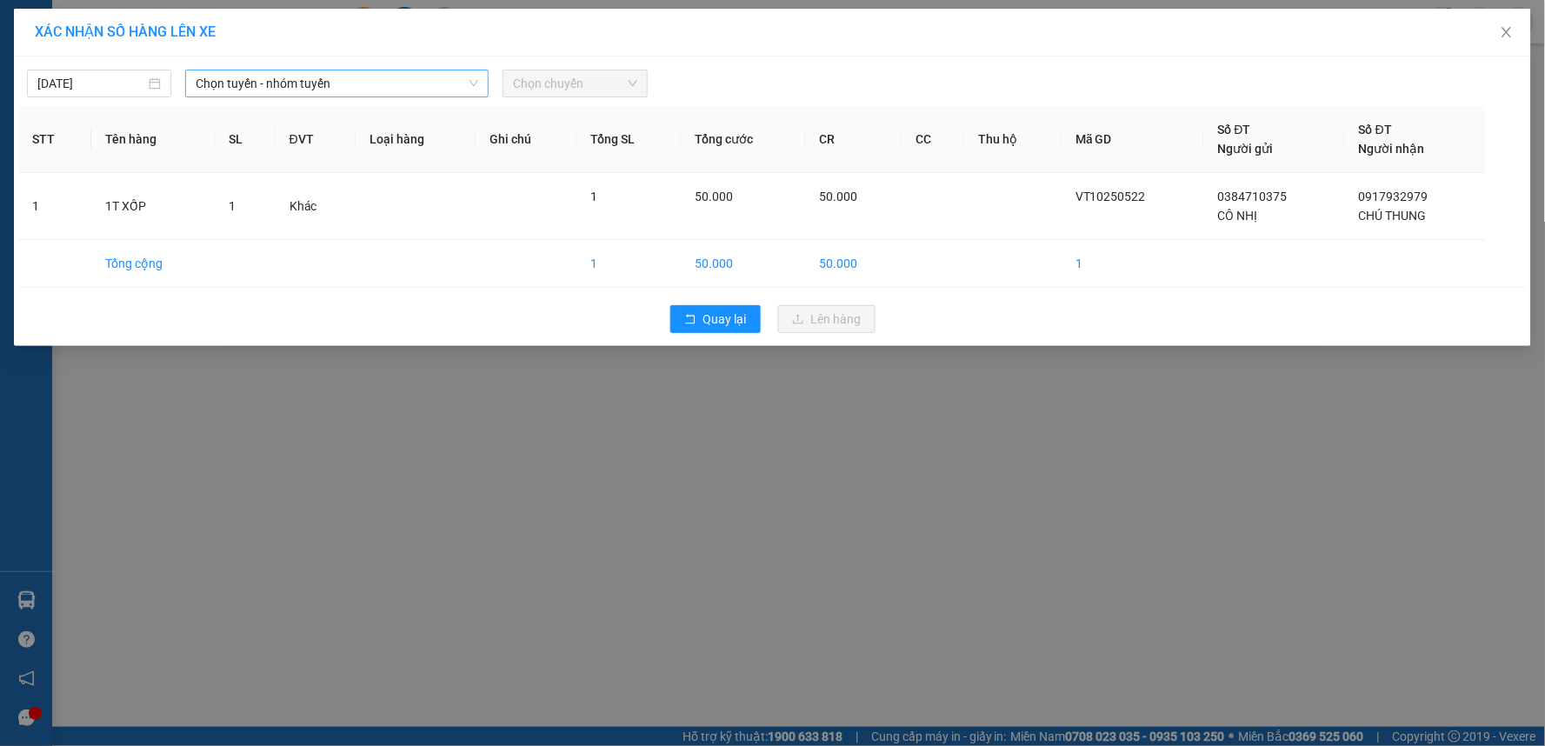
click at [345, 90] on span "Chọn tuyến - nhóm tuyến" at bounding box center [337, 83] width 283 height 26
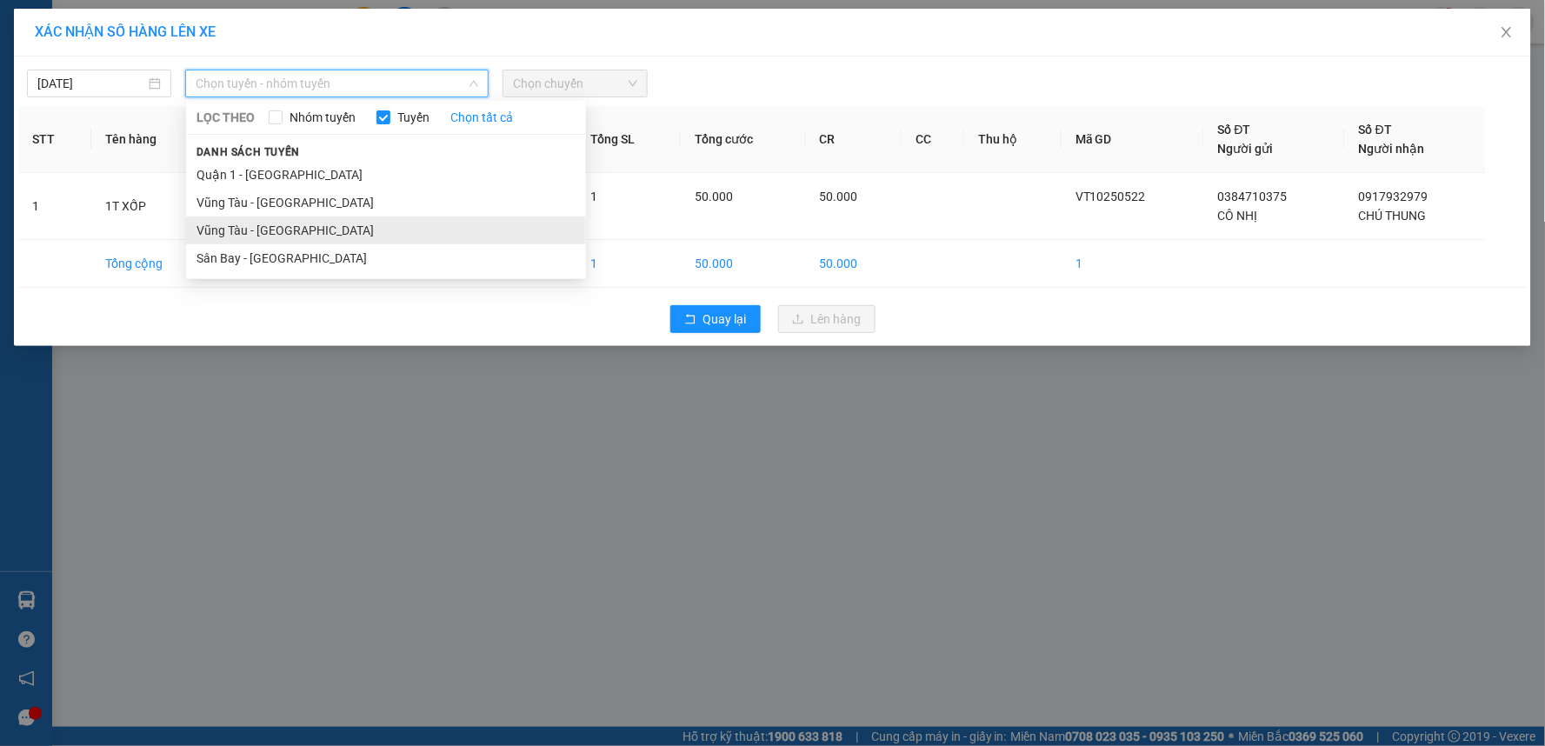
click at [320, 231] on li "Vũng Tàu - [GEOGRAPHIC_DATA]" at bounding box center [386, 231] width 400 height 28
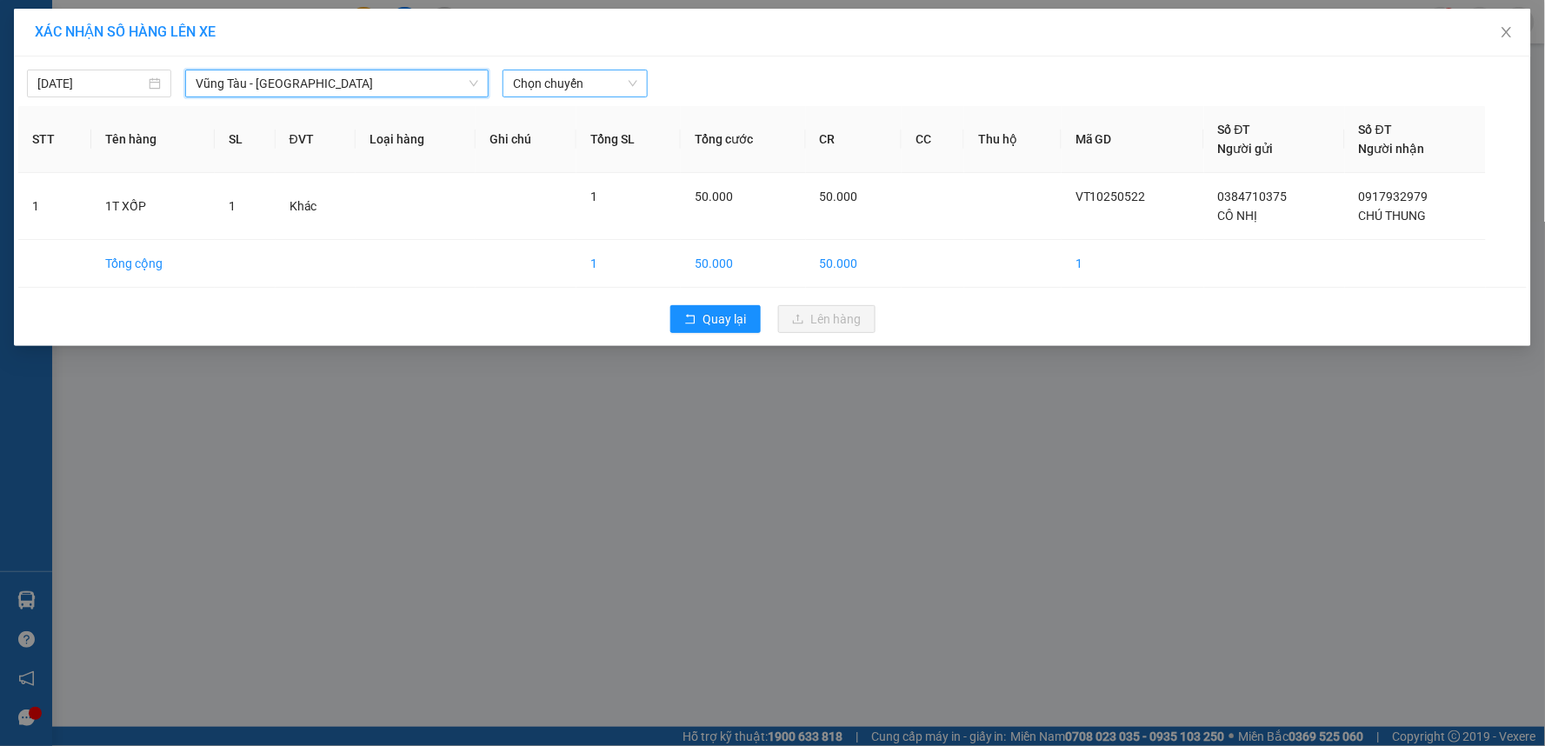
click at [555, 83] on span "Chọn chuyến" at bounding box center [574, 83] width 123 height 26
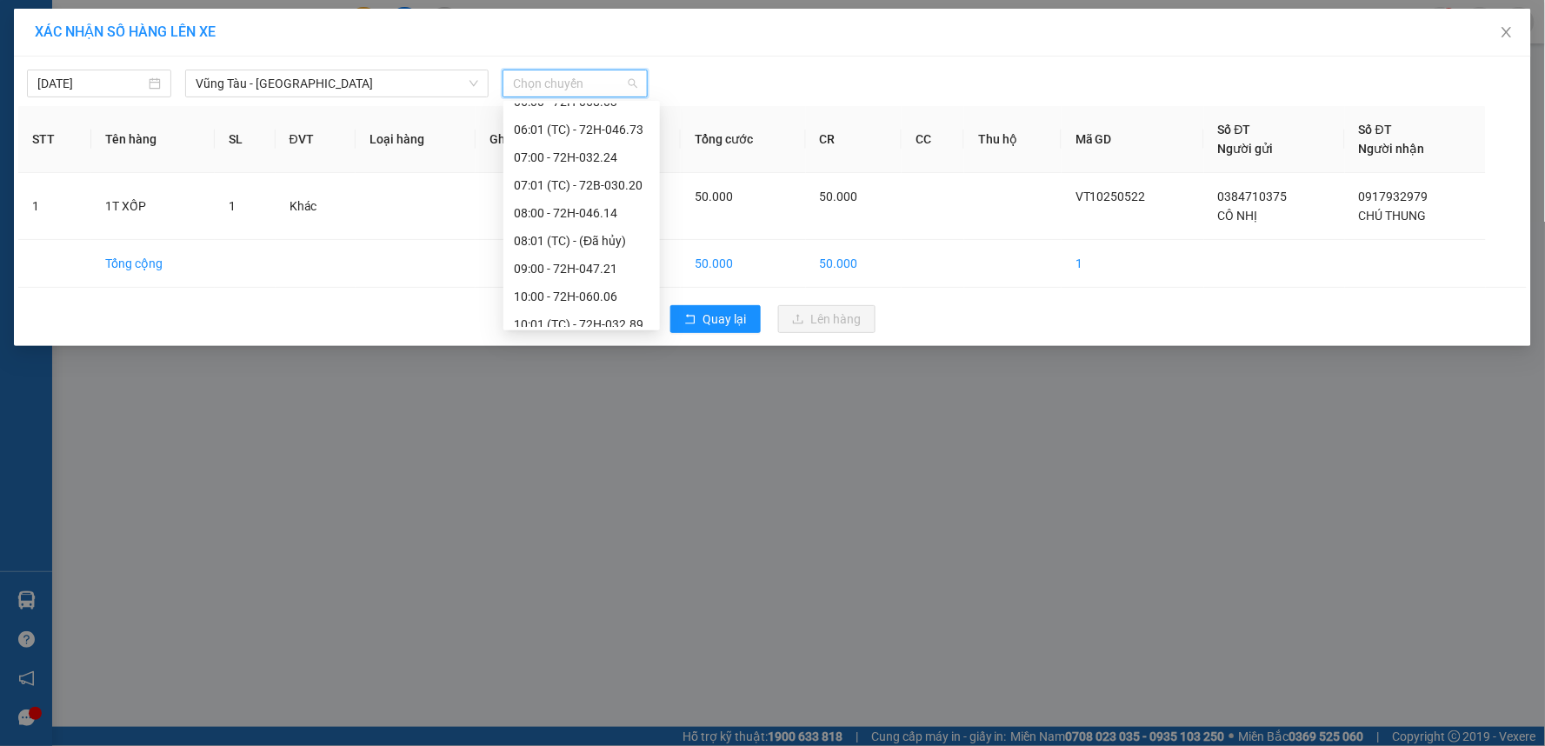
scroll to position [386, 0]
click at [570, 186] on div "11:00 - 72H-049.30" at bounding box center [582, 177] width 136 height 19
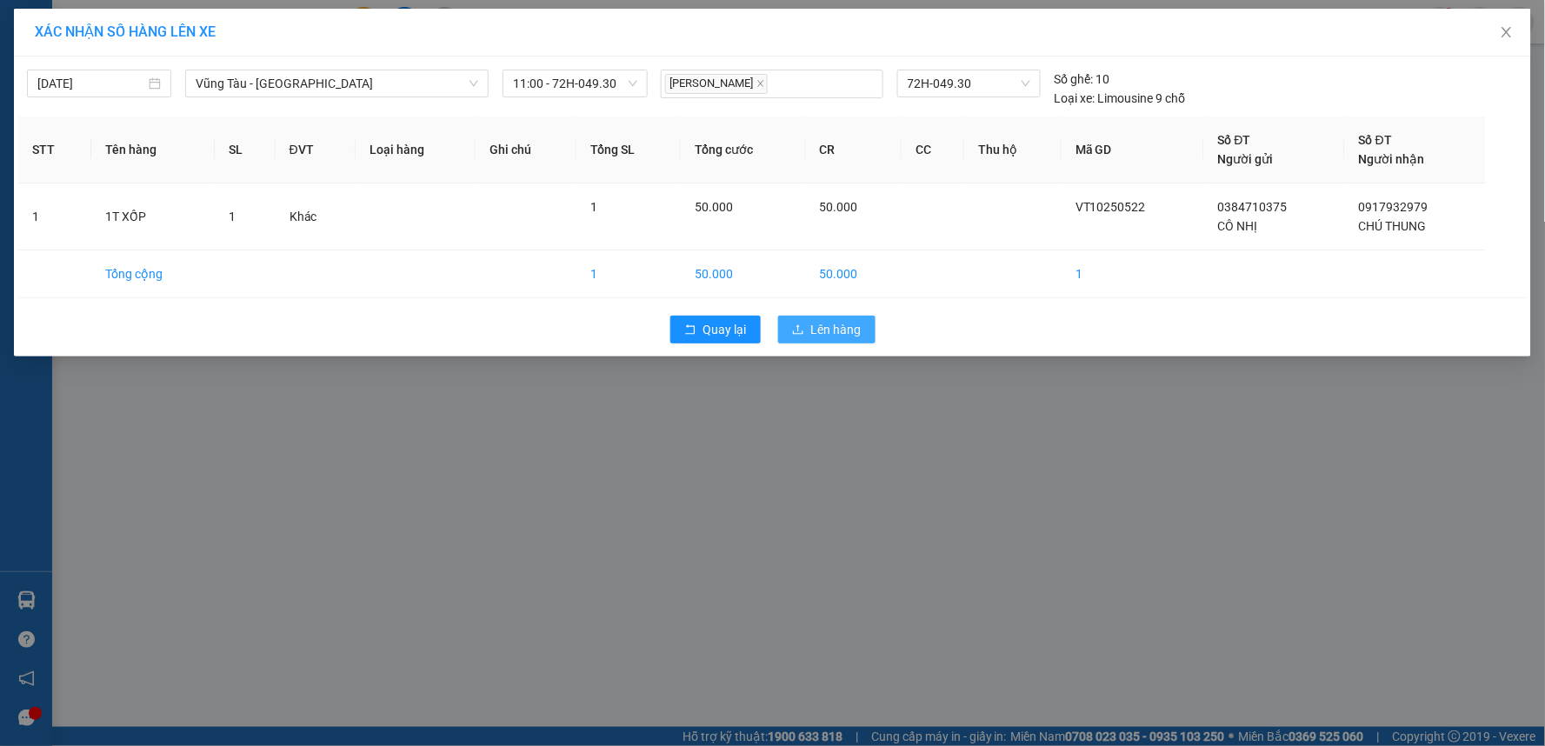
click at [829, 328] on span "Lên hàng" at bounding box center [836, 329] width 50 height 19
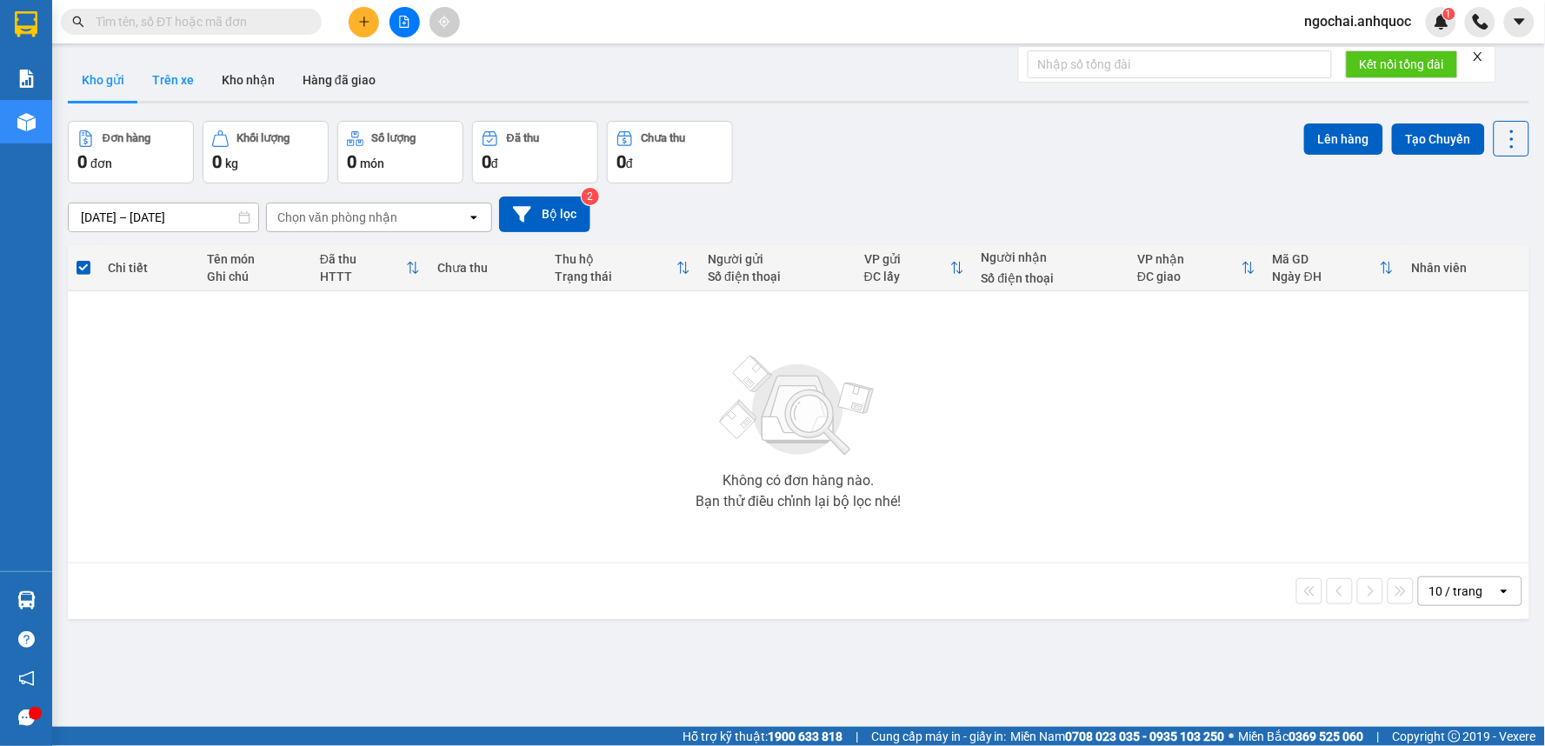
click at [176, 74] on button "Trên xe" at bounding box center [173, 80] width 70 height 42
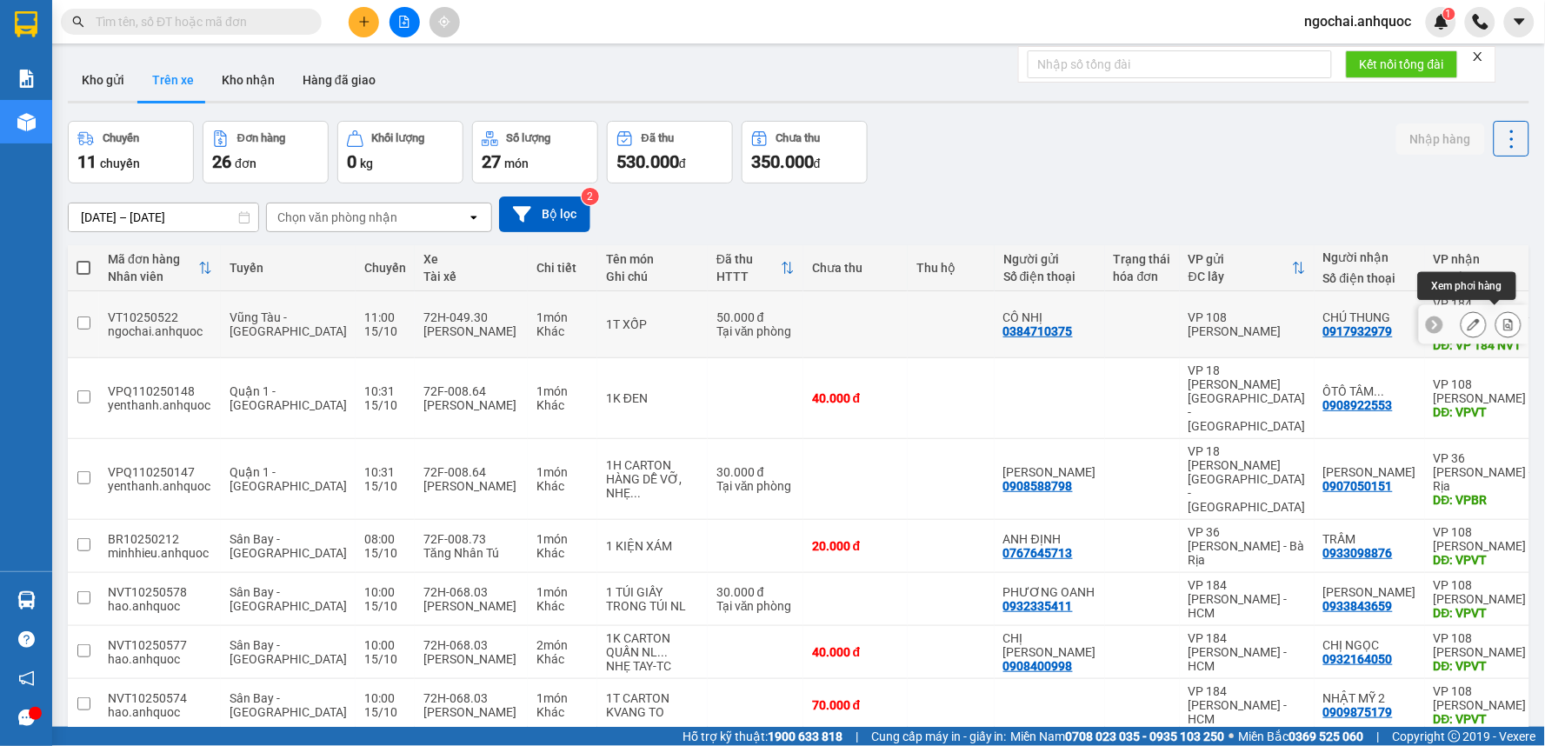
click at [1503, 322] on icon at bounding box center [1509, 324] width 12 height 12
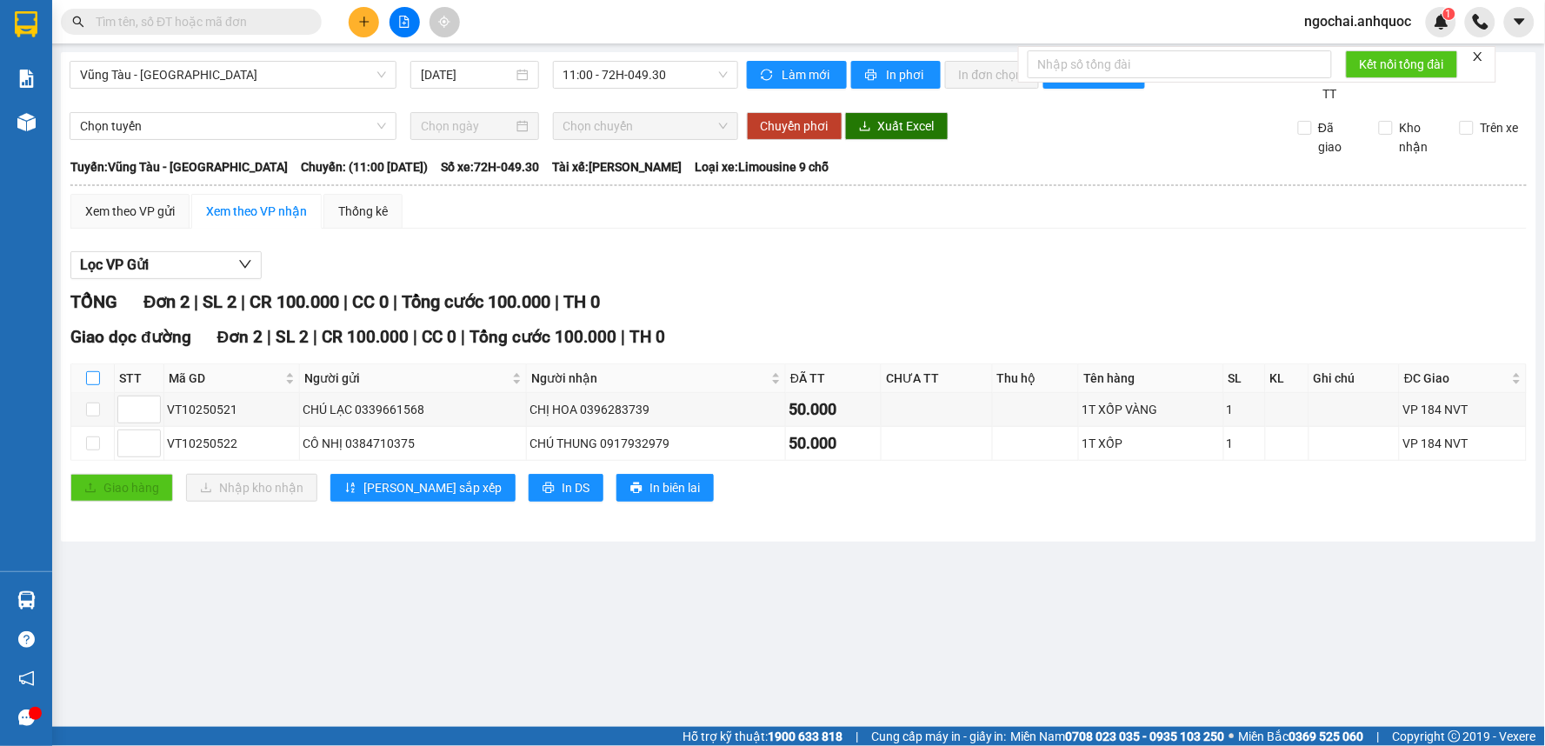
click at [89, 372] on input "checkbox" at bounding box center [93, 378] width 14 height 14
checkbox input "true"
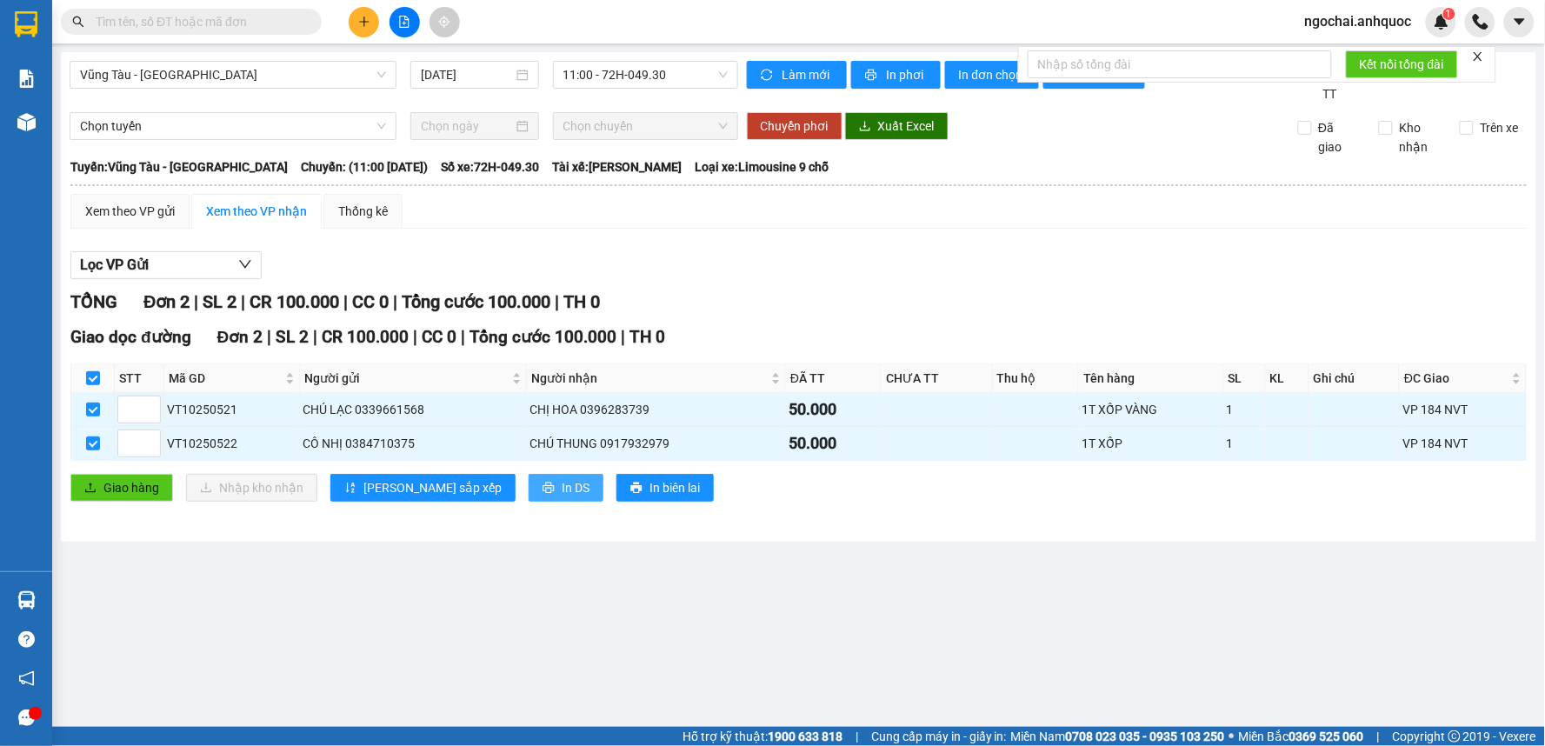
click at [529, 488] on button "In DS" at bounding box center [566, 488] width 75 height 28
